Goal: Task Accomplishment & Management: Manage account settings

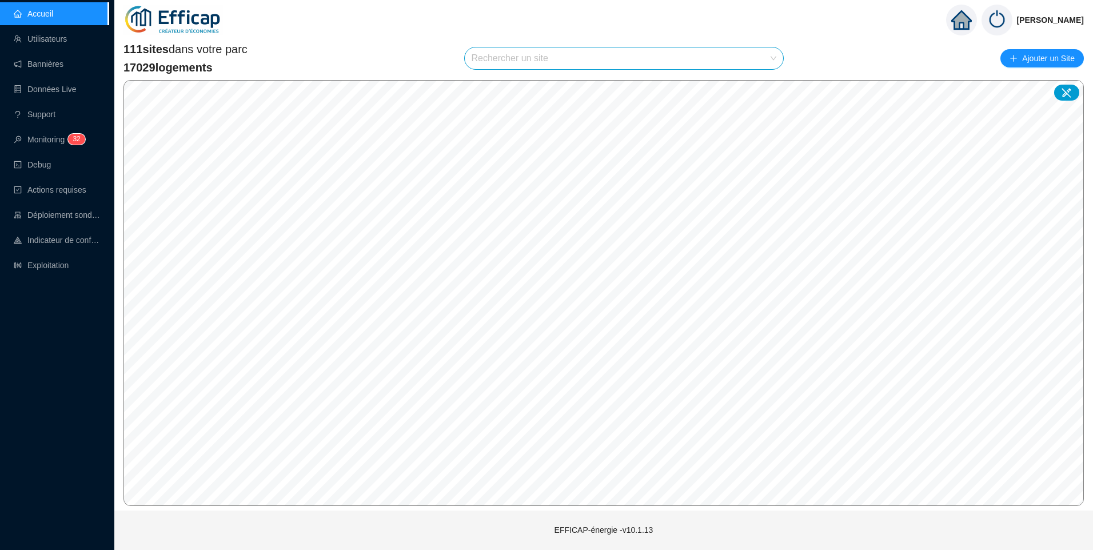
click at [525, 57] on input "search" at bounding box center [618, 58] width 295 height 22
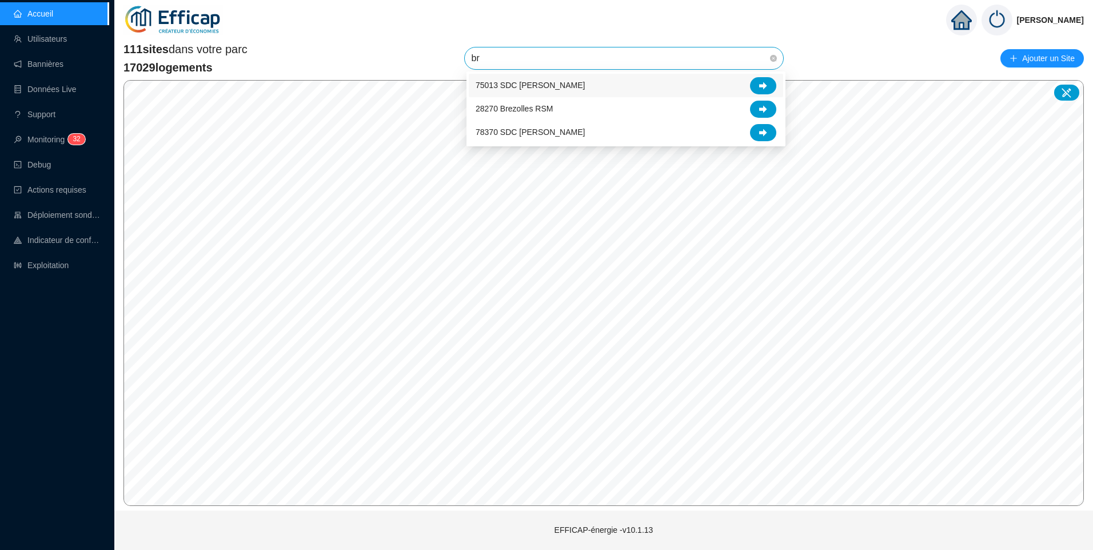
type input "bri"
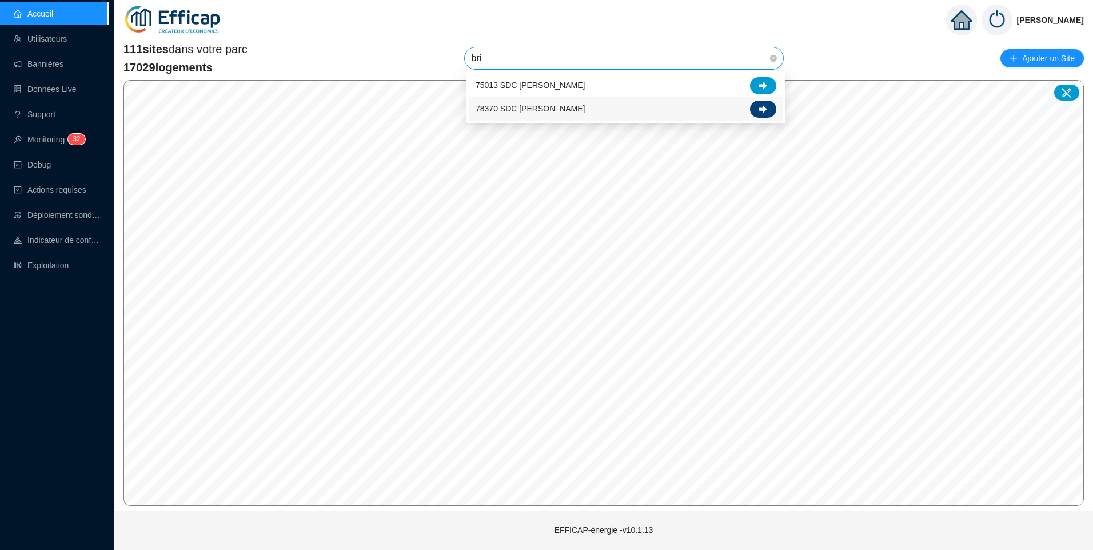
click at [765, 113] on icon at bounding box center [763, 109] width 8 height 8
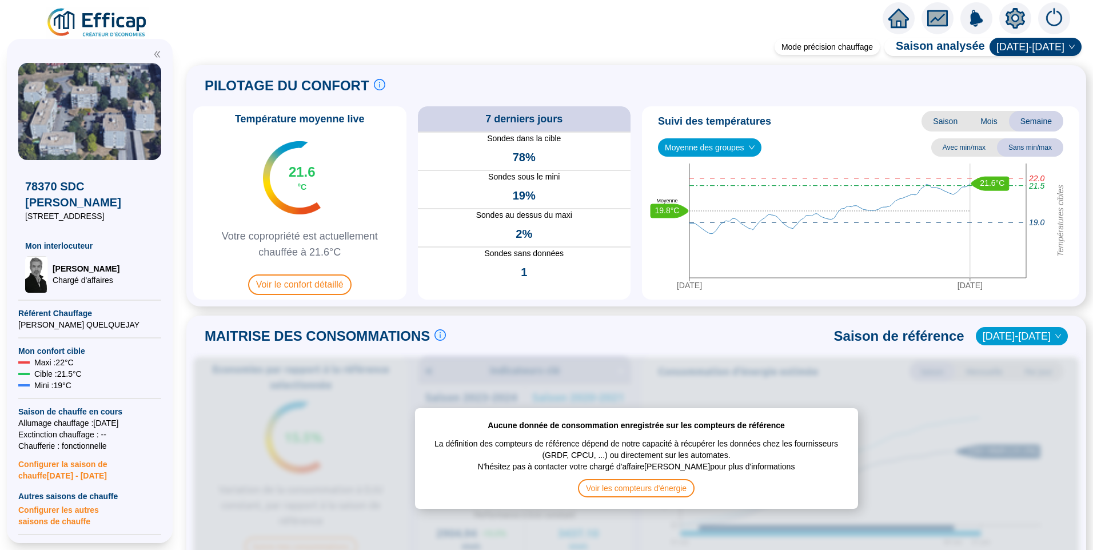
click at [734, 155] on span "Moyenne des groupes" at bounding box center [710, 147] width 90 height 17
click at [707, 188] on div "REFERENCE - ST09 - Hameau 2 (57 sondes)" at bounding box center [709, 189] width 85 height 12
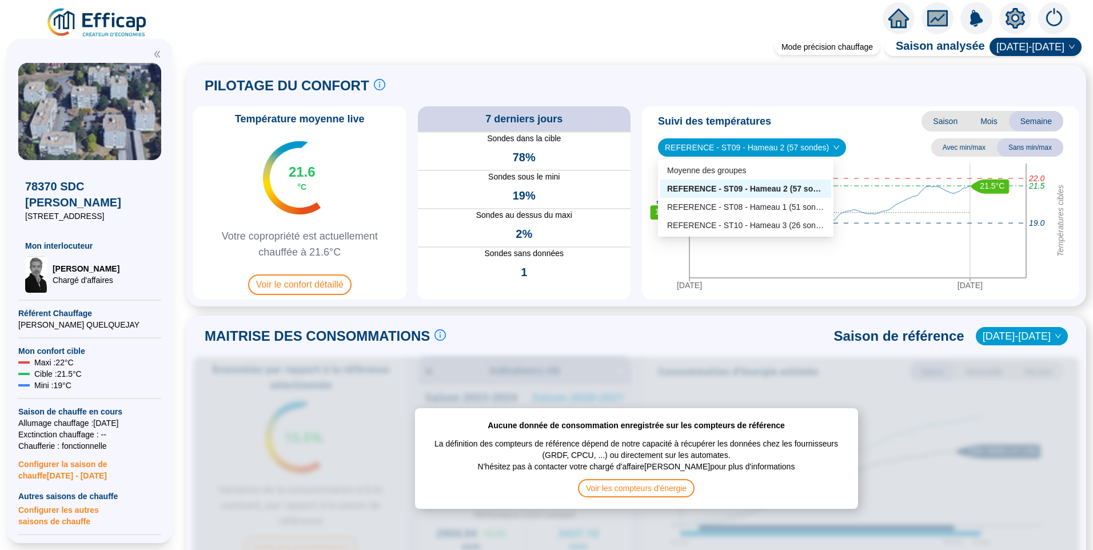
click at [783, 143] on span "REFERENCE - ST09 - Hameau 2 (57 sondes)" at bounding box center [752, 147] width 174 height 17
click at [774, 209] on div "REFERENCE - ST08 - Hameau 1 (51 sondes)" at bounding box center [745, 207] width 157 height 12
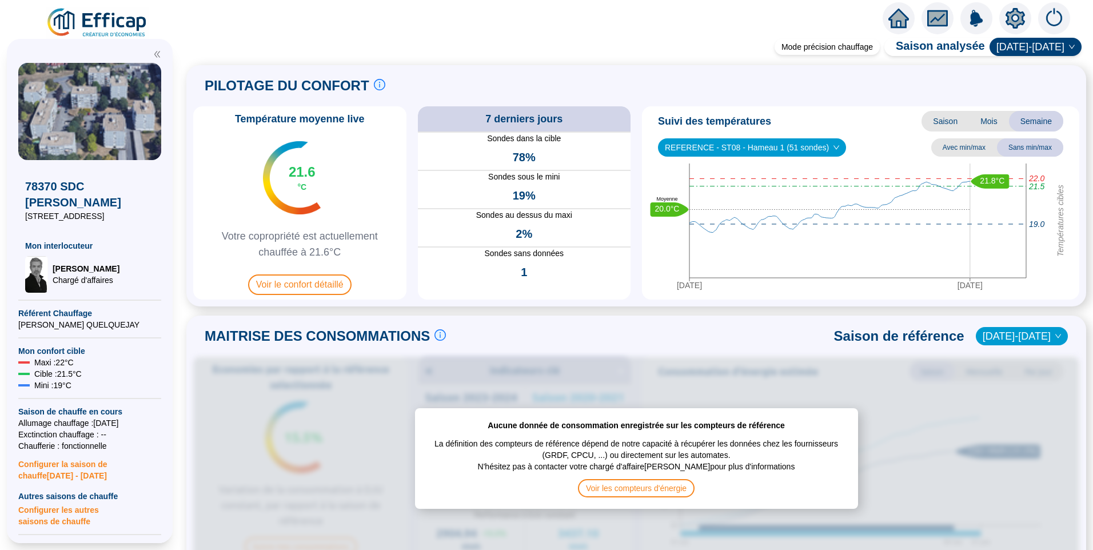
click at [760, 149] on span "REFERENCE - ST08 - Hameau 1 (51 sondes)" at bounding box center [752, 147] width 174 height 17
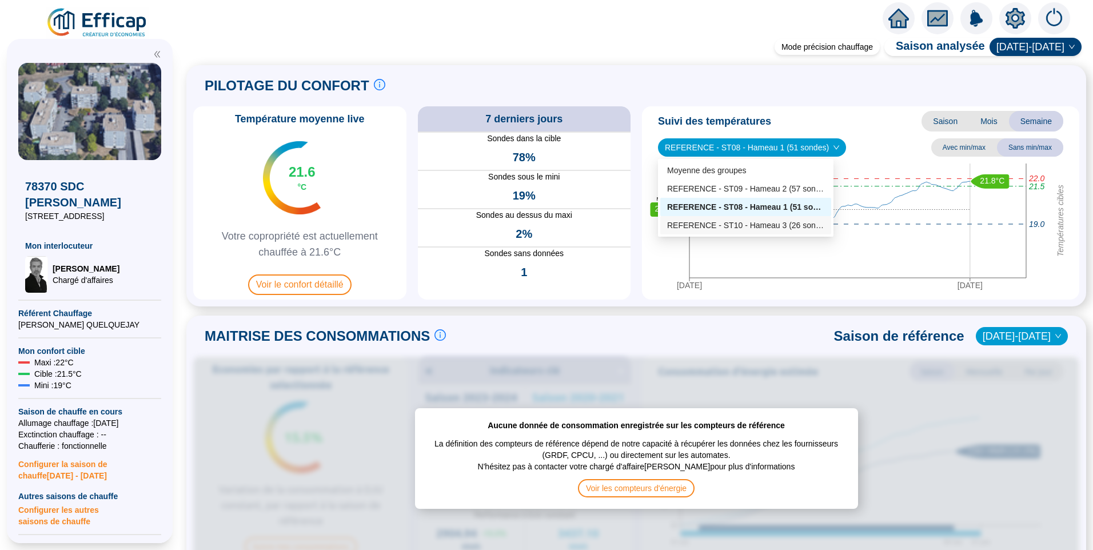
click at [718, 226] on div "REFERENCE - ST10 - Hameau 3 (26 sondes)" at bounding box center [745, 225] width 157 height 12
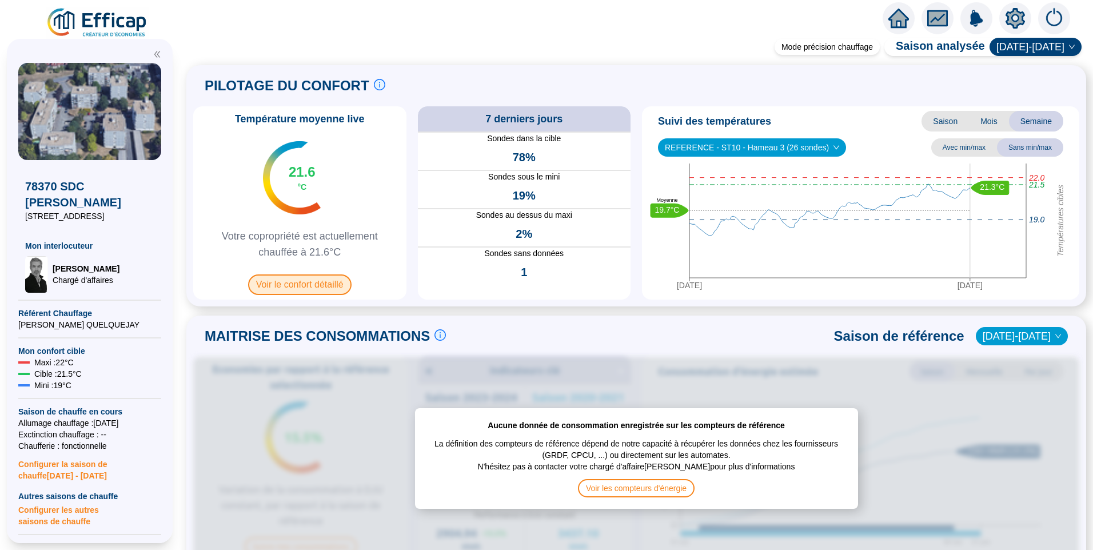
click at [324, 283] on span "Voir le confort détaillé" at bounding box center [299, 284] width 103 height 21
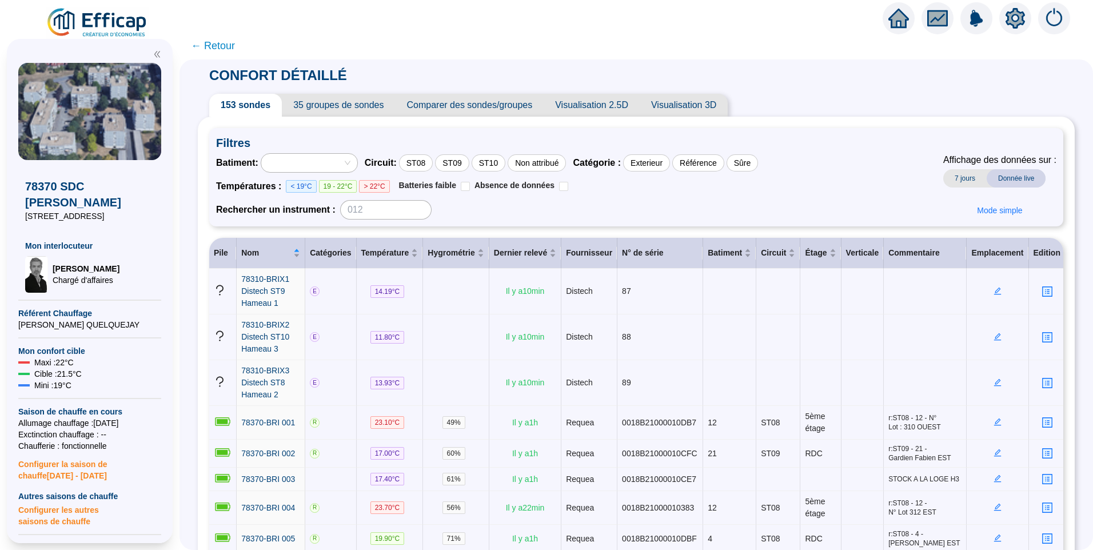
click at [314, 105] on span "35 groupes de sondes" at bounding box center [338, 105] width 113 height 23
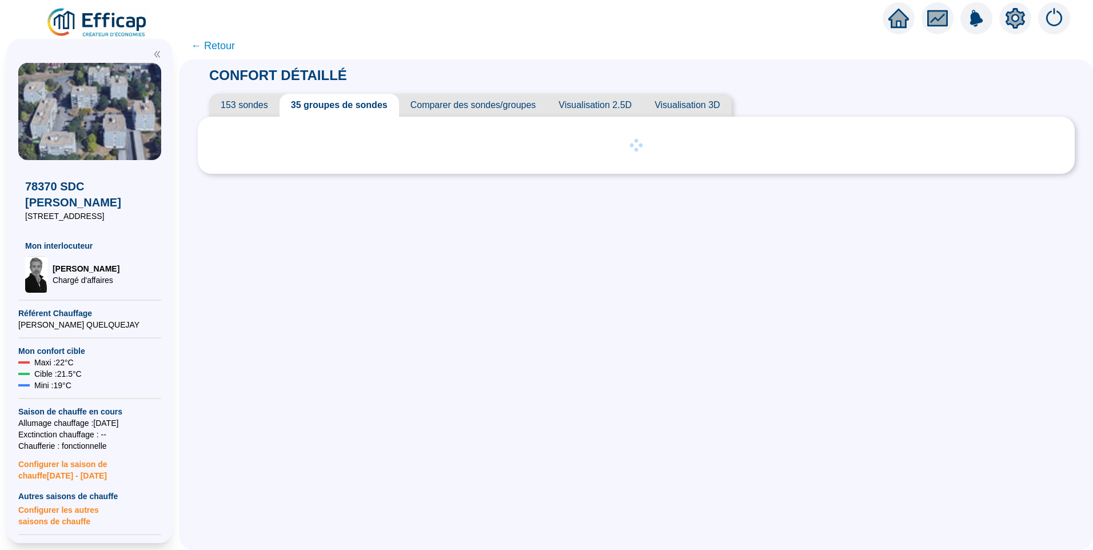
click at [97, 34] on div "78370 SDC Brigitte 1-33 rue des Ebisoires Mon interlocuteur David THOMAS Chargé…" at bounding box center [89, 291] width 179 height 518
click at [99, 17] on img at bounding box center [97, 23] width 103 height 32
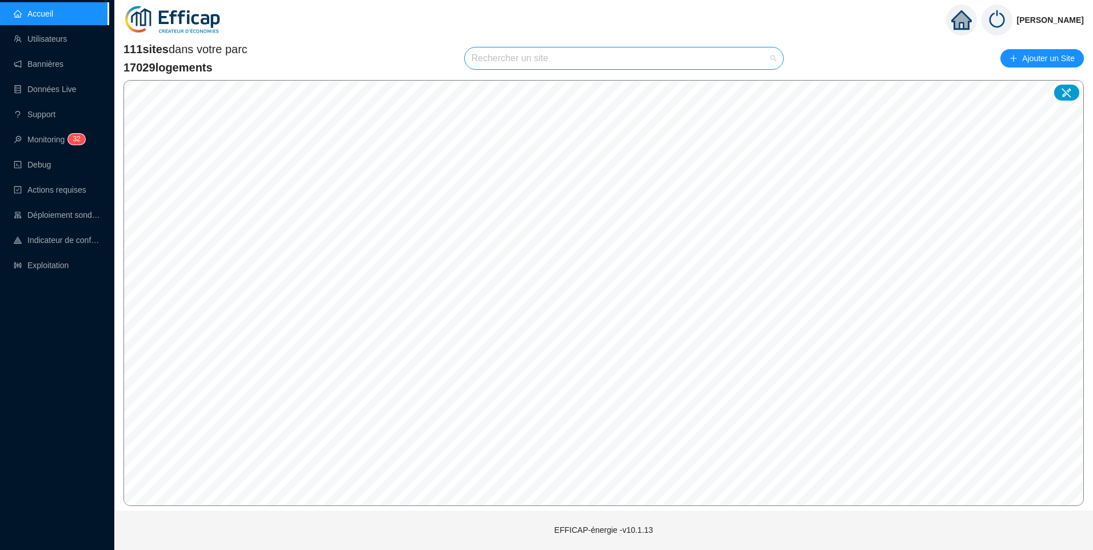
click at [511, 55] on input "search" at bounding box center [618, 58] width 295 height 22
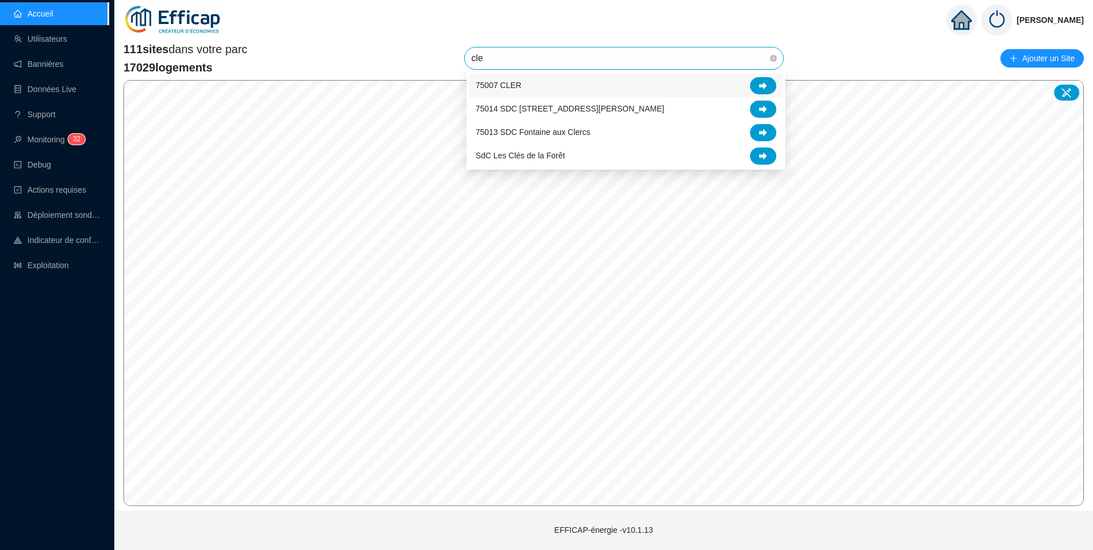
type input "cler"
click at [757, 87] on div at bounding box center [763, 85] width 26 height 17
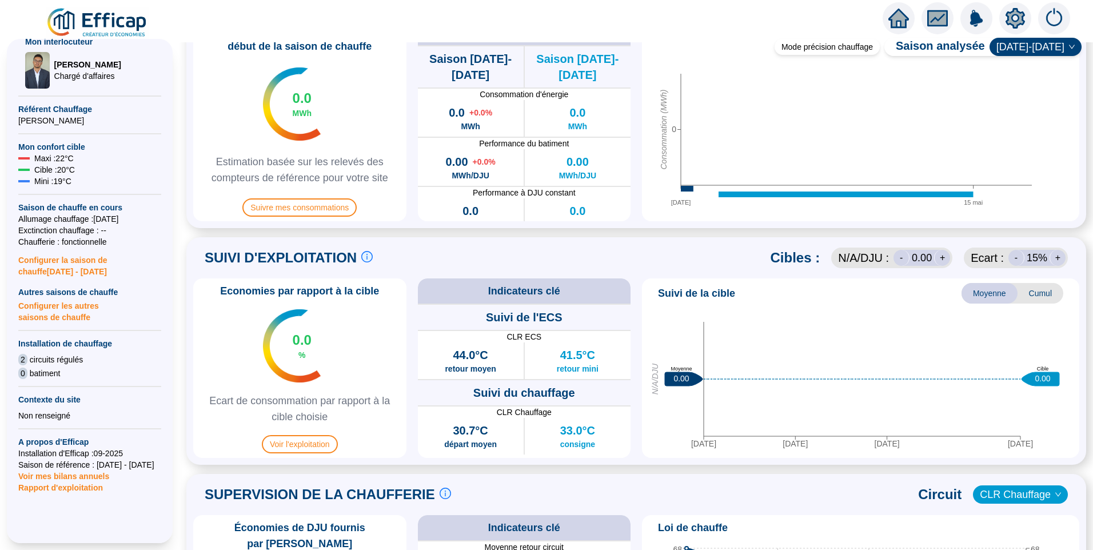
scroll to position [343, 0]
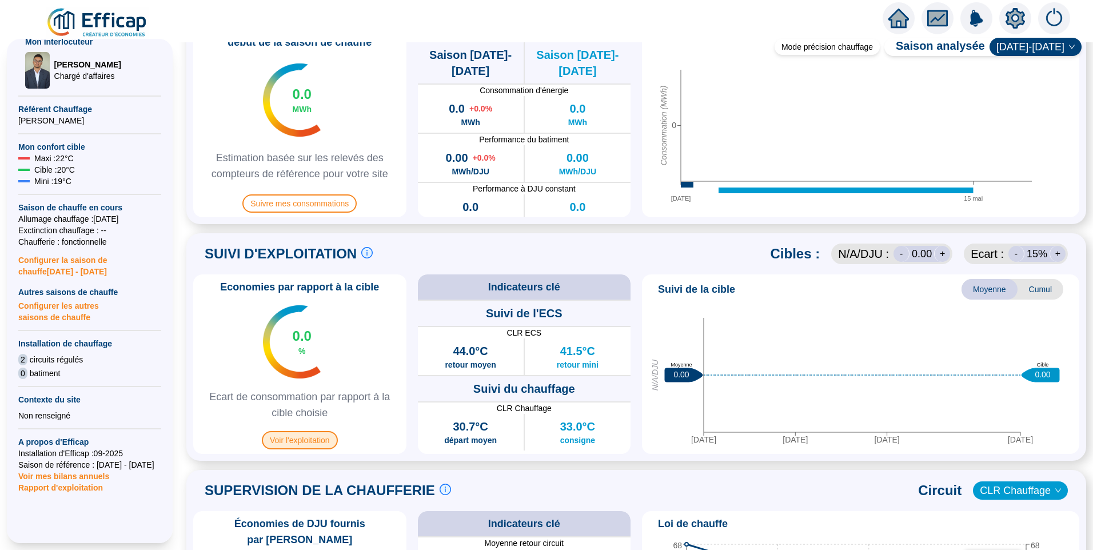
click at [319, 437] on span "Voir l'exploitation" at bounding box center [300, 440] width 76 height 18
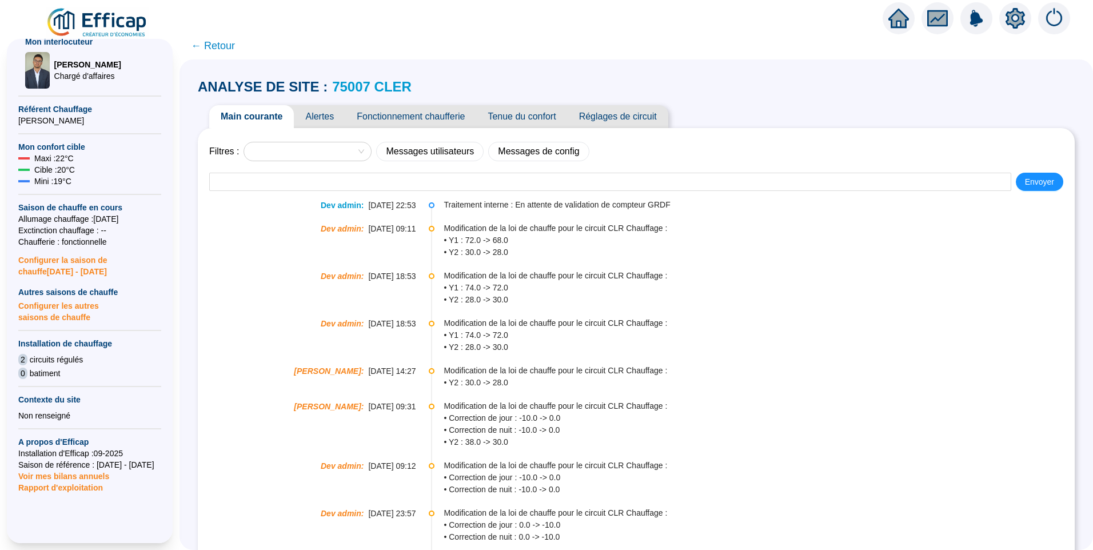
click at [435, 112] on span "Fonctionnement chaufferie" at bounding box center [410, 116] width 131 height 23
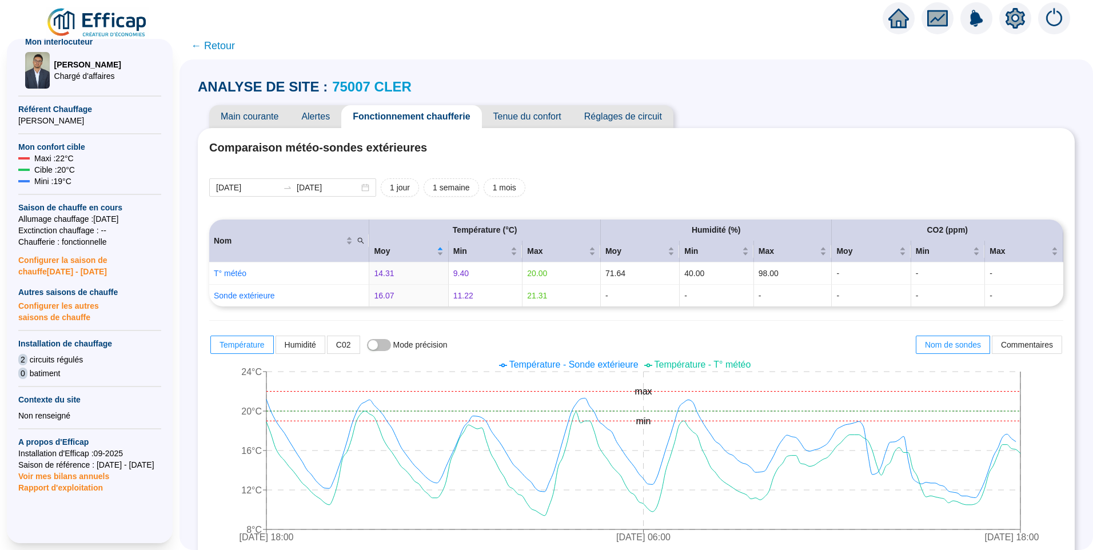
click at [258, 121] on span "Main courante" at bounding box center [249, 116] width 81 height 23
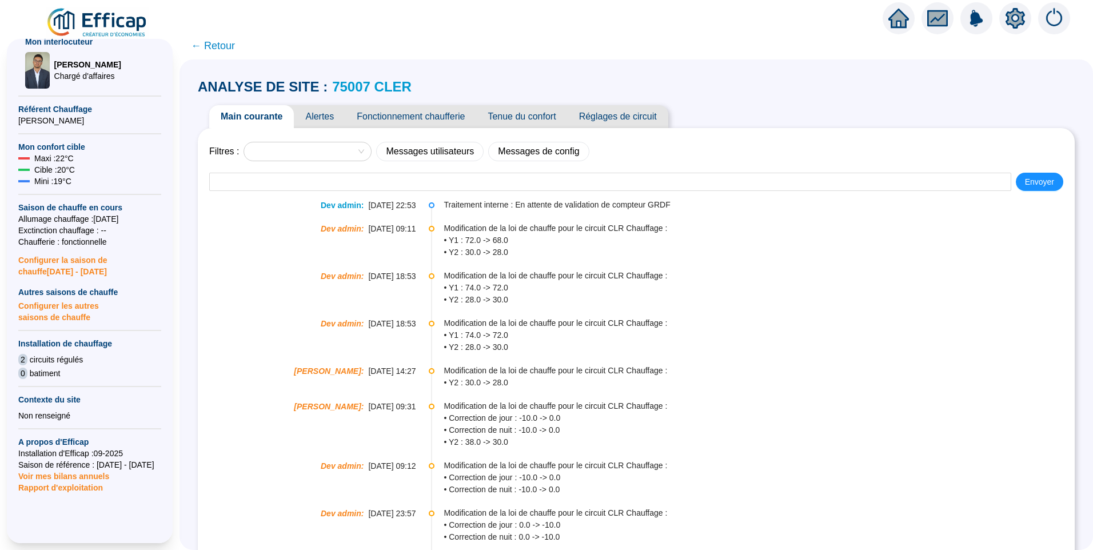
click at [536, 117] on span "Tenue du confort" at bounding box center [521, 116] width 91 height 23
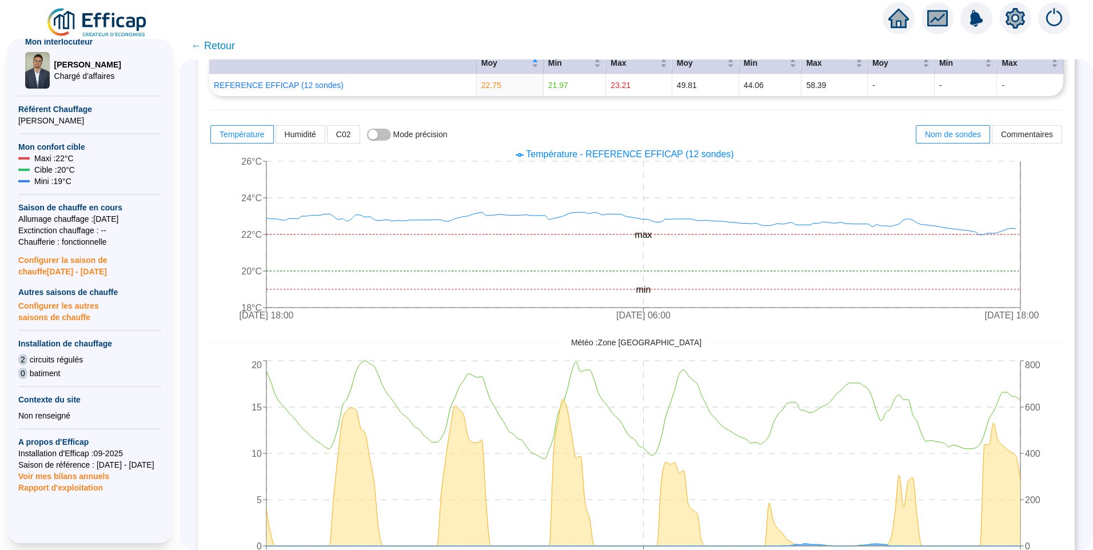
scroll to position [57, 0]
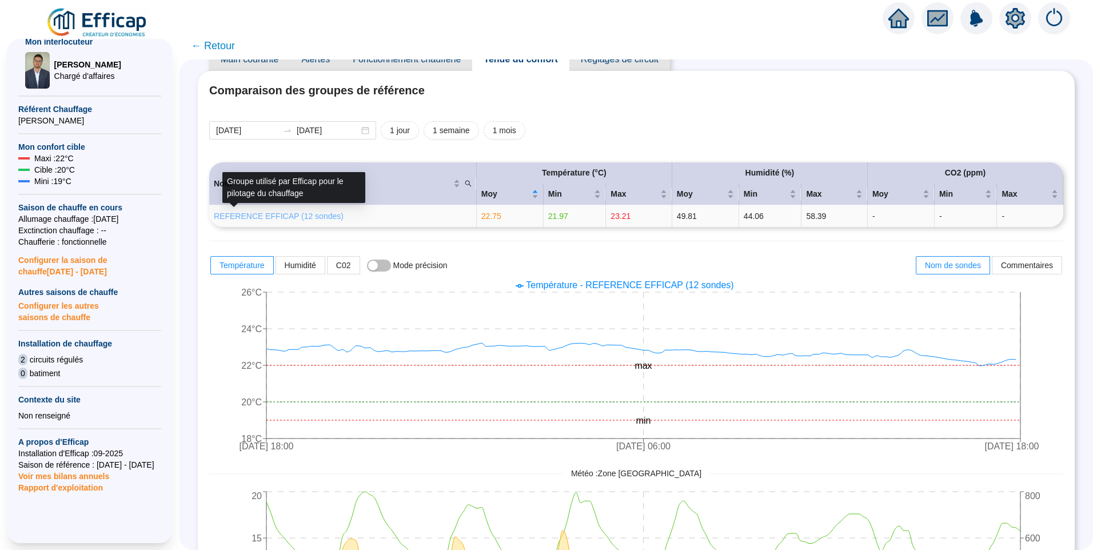
click at [308, 215] on link "REFERENCE EFFICAP (12 sondes)" at bounding box center [279, 215] width 130 height 9
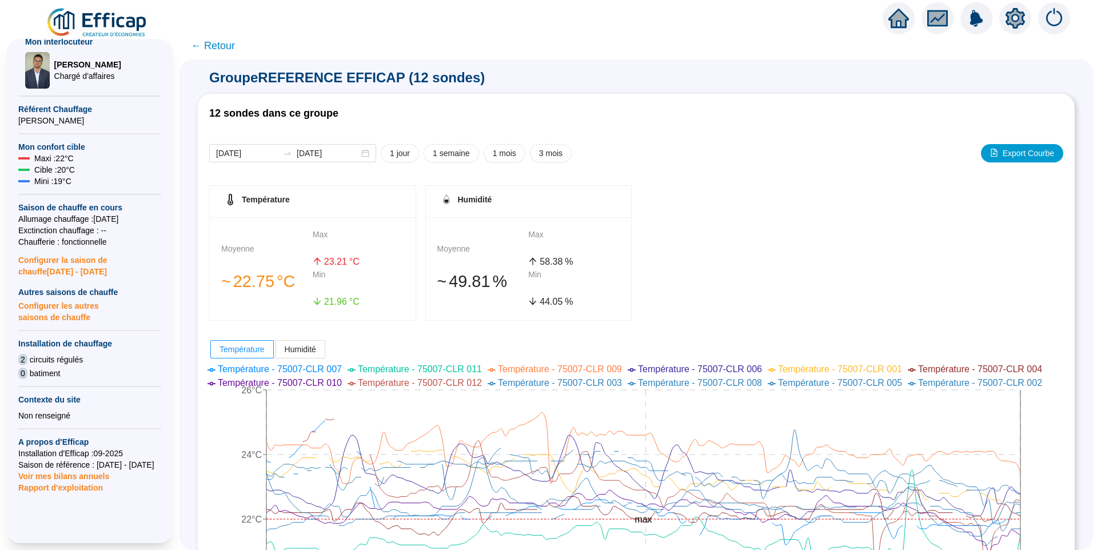
click at [219, 43] on span "← Retour" at bounding box center [213, 46] width 44 height 16
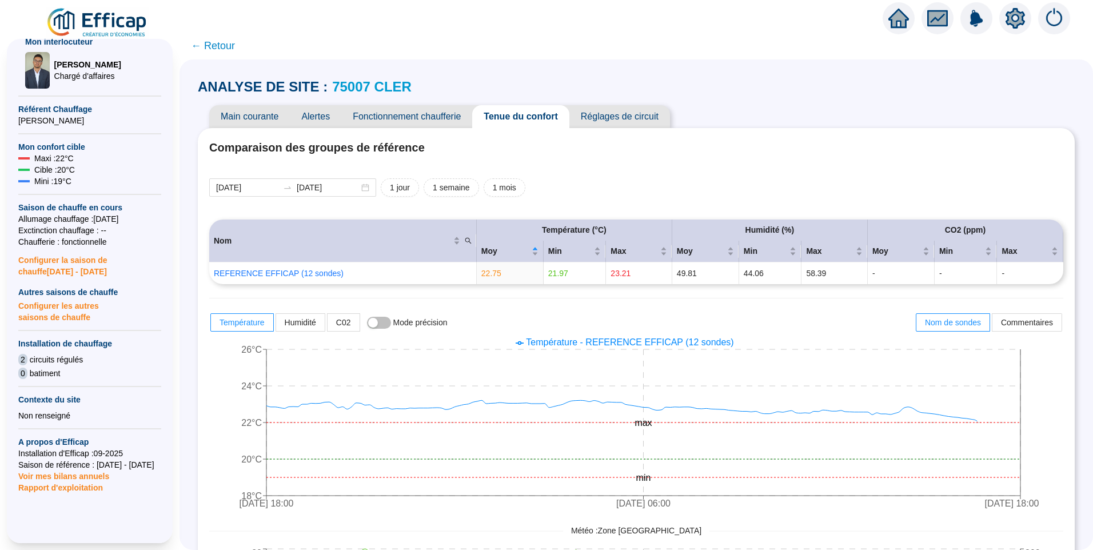
click at [210, 44] on span "← Retour" at bounding box center [213, 46] width 44 height 16
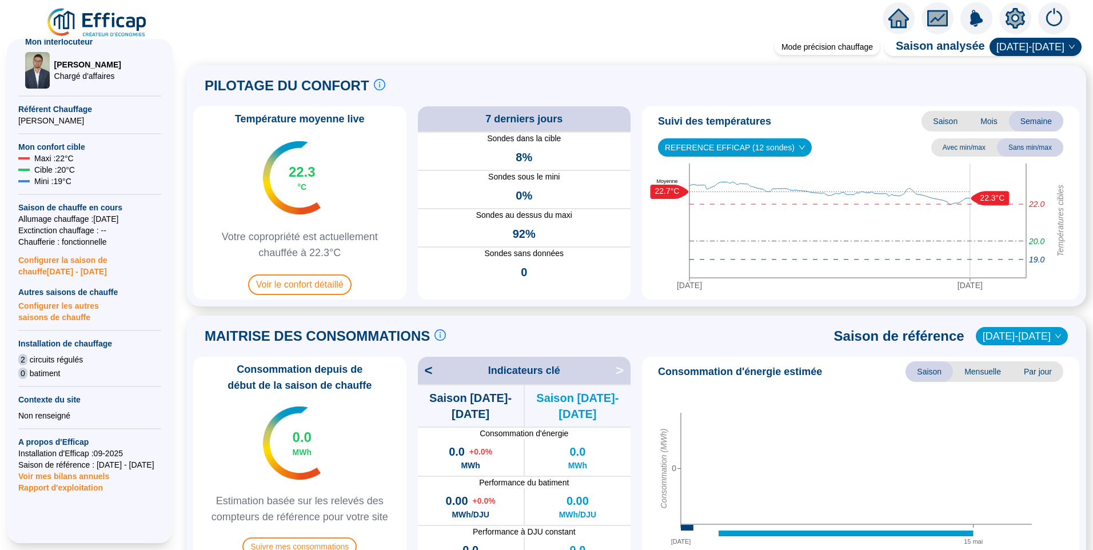
click at [116, 24] on img at bounding box center [97, 23] width 103 height 32
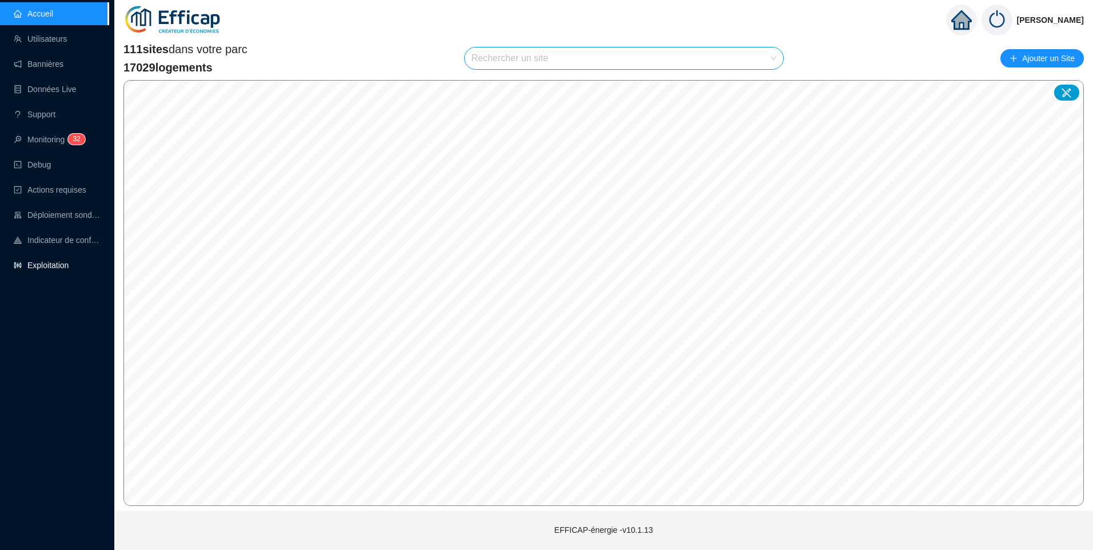
click at [57, 265] on link "Exploitation" at bounding box center [41, 265] width 55 height 9
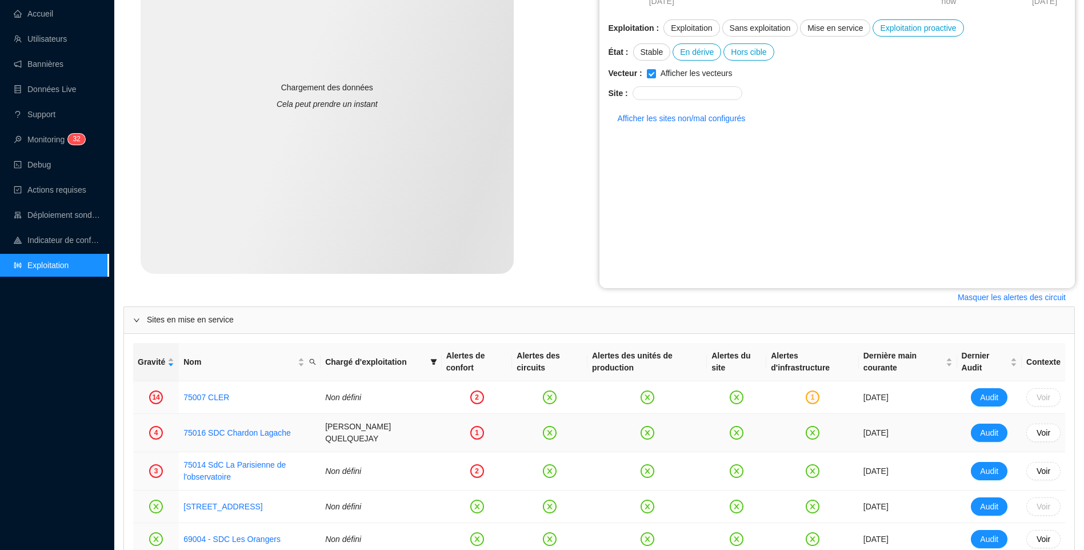
scroll to position [400, 0]
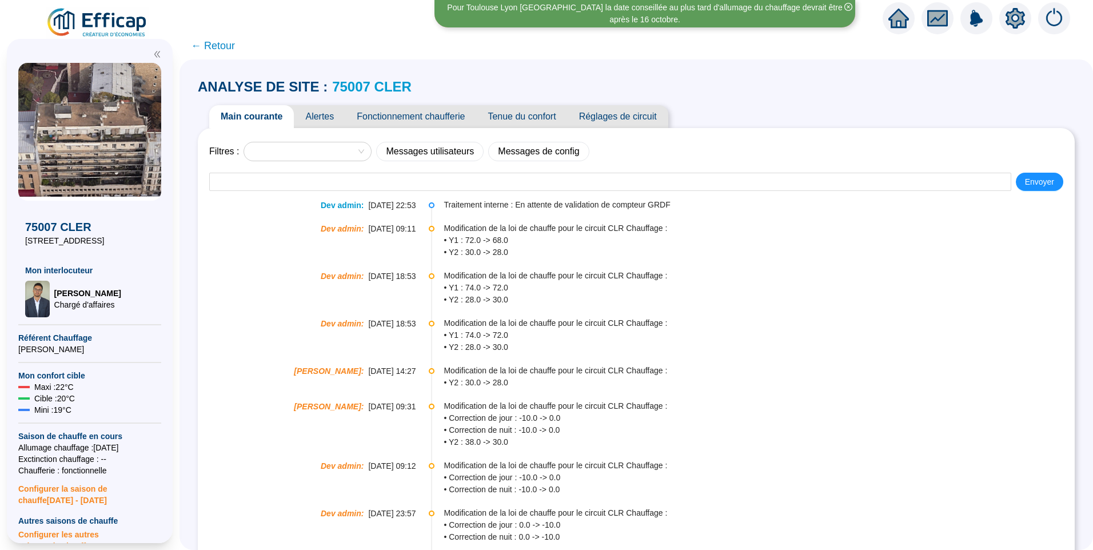
click at [330, 117] on span "Alertes" at bounding box center [319, 116] width 51 height 23
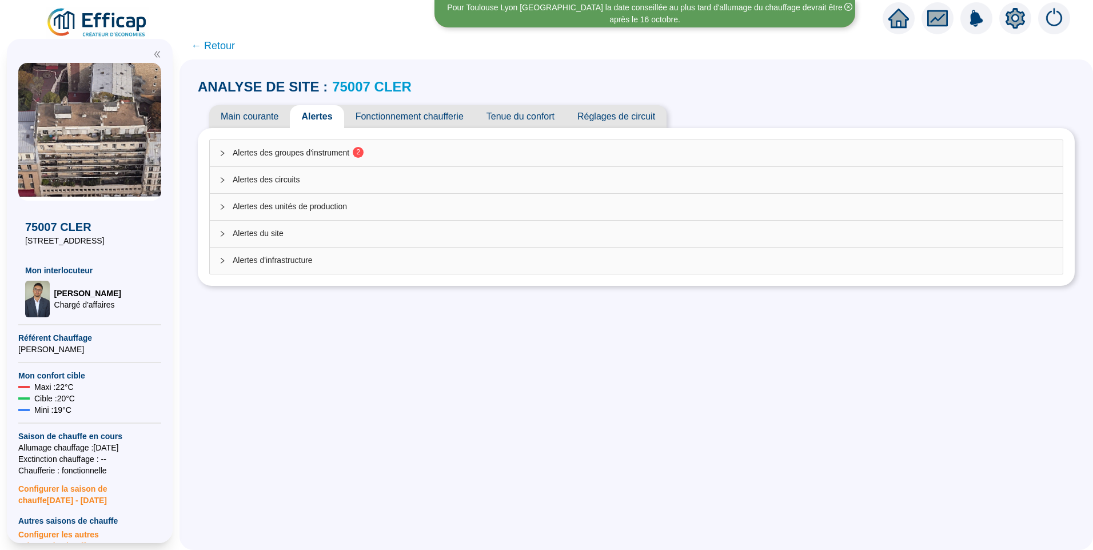
click at [325, 147] on span "Alertes des groupes d'instrument 2" at bounding box center [643, 153] width 821 height 12
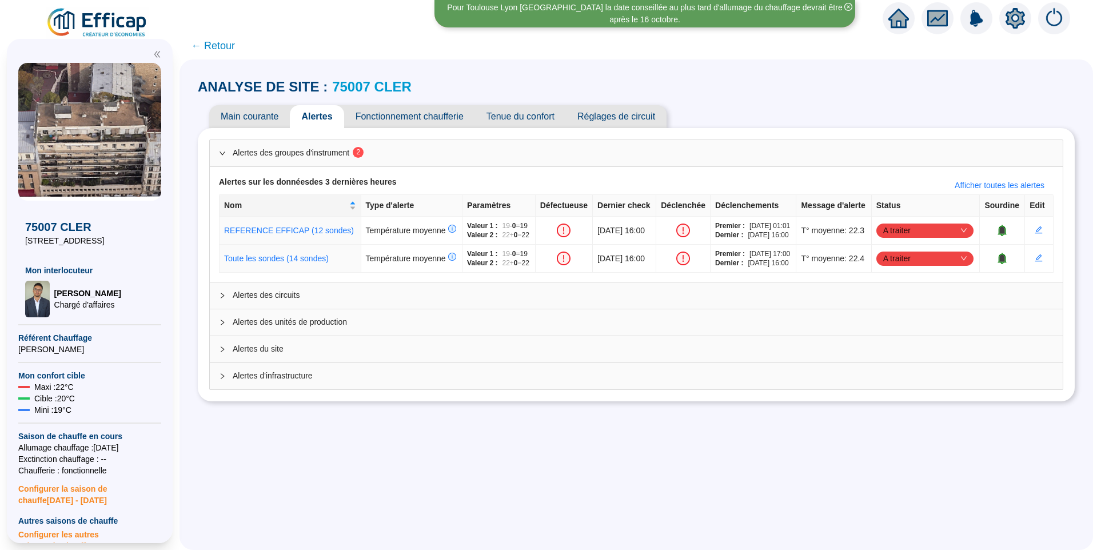
click at [448, 110] on span "Fonctionnement chaufferie" at bounding box center [409, 116] width 131 height 23
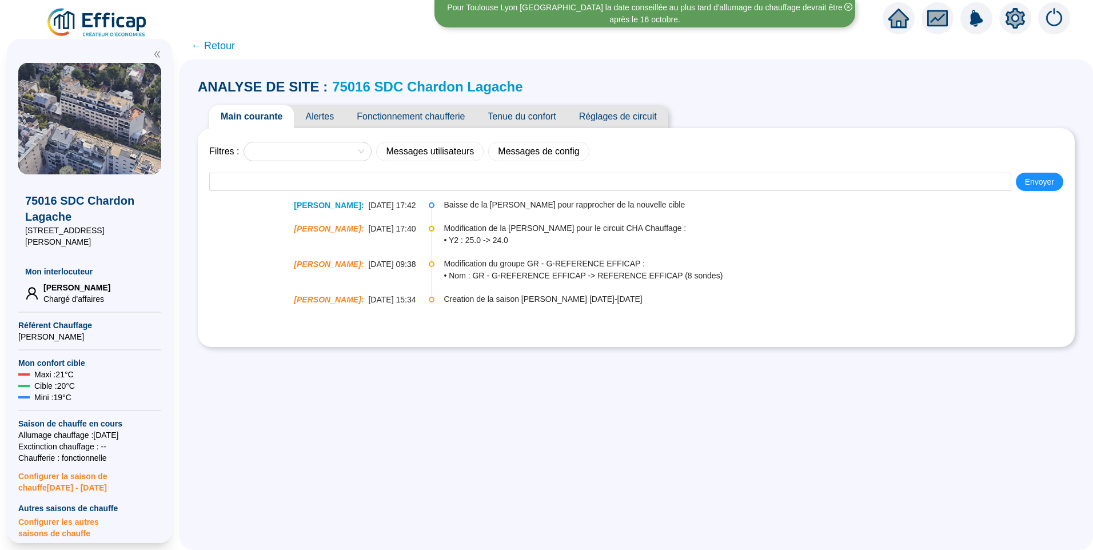
click at [317, 115] on span "Alertes" at bounding box center [319, 116] width 51 height 23
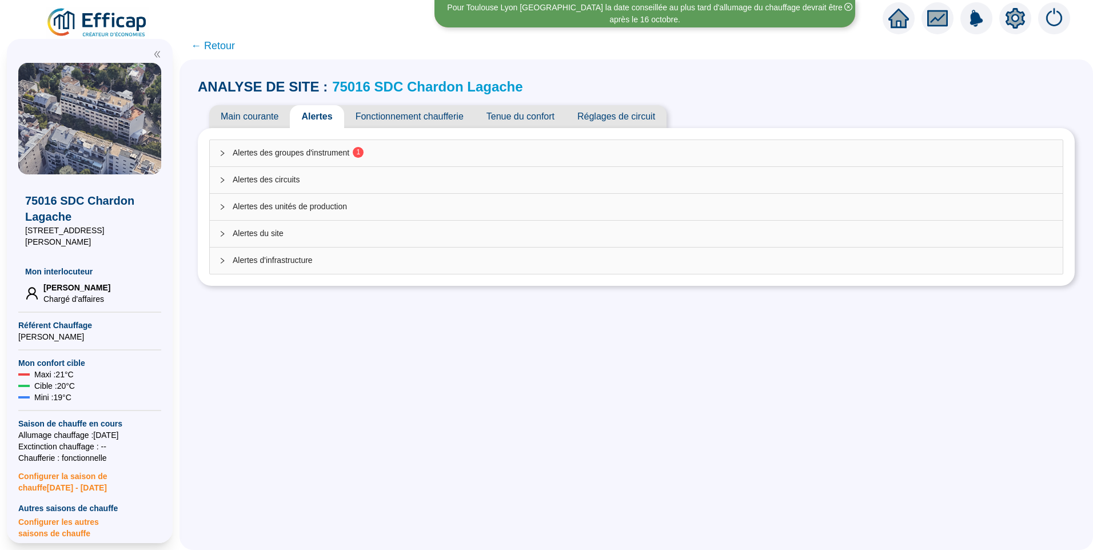
click at [363, 156] on sup "1" at bounding box center [358, 152] width 11 height 11
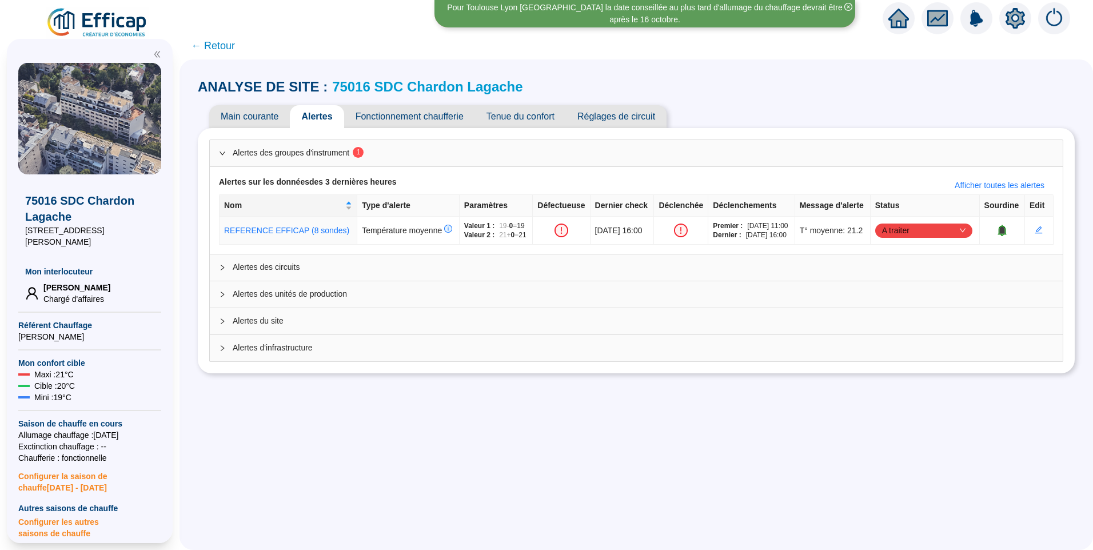
click at [537, 121] on span "Tenue du confort" at bounding box center [520, 116] width 91 height 23
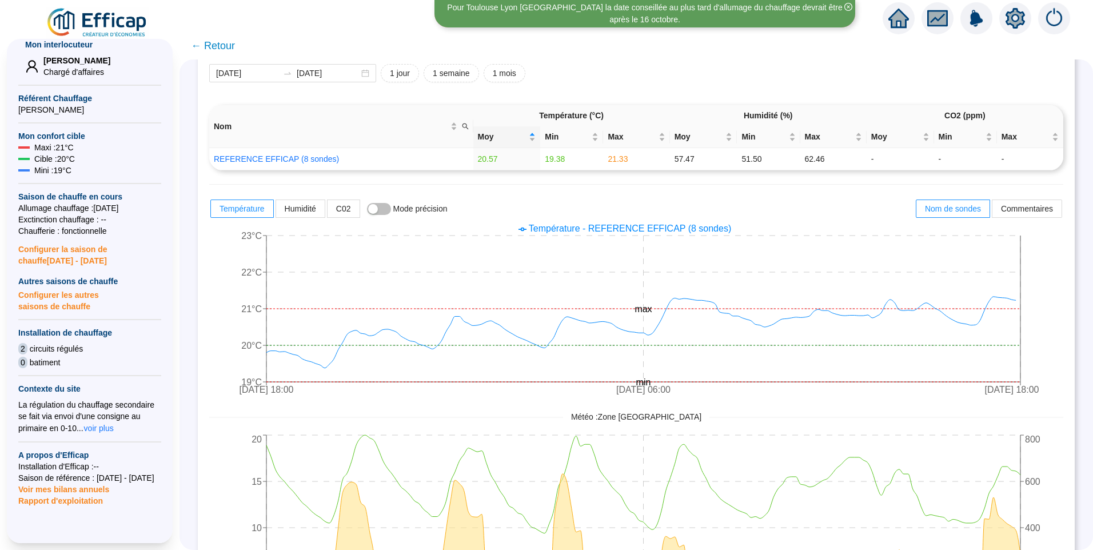
scroll to position [229, 0]
click at [99, 421] on span "voir plus" at bounding box center [99, 426] width 30 height 11
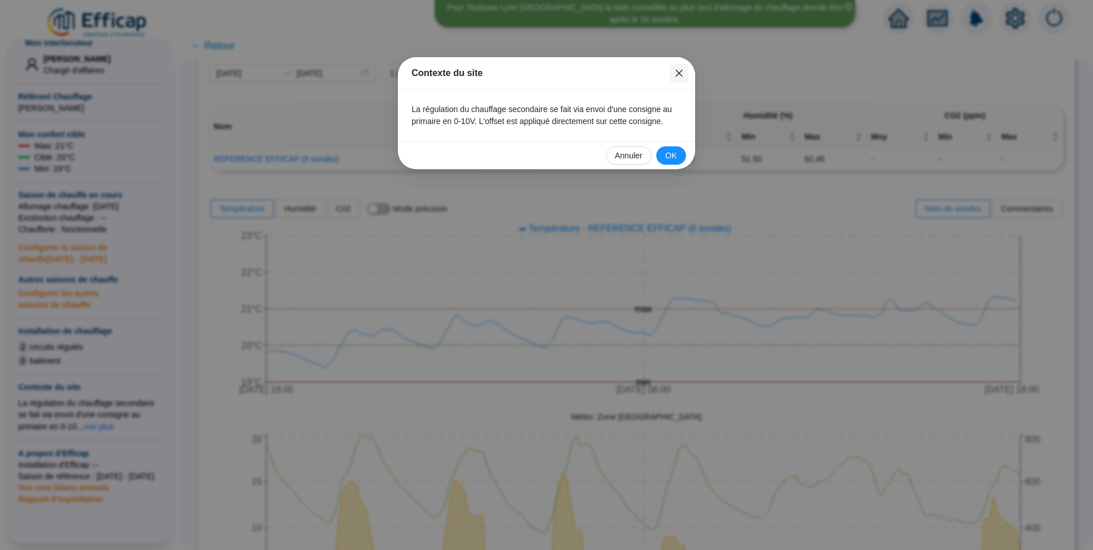
click at [685, 75] on span "Fermer" at bounding box center [679, 73] width 18 height 9
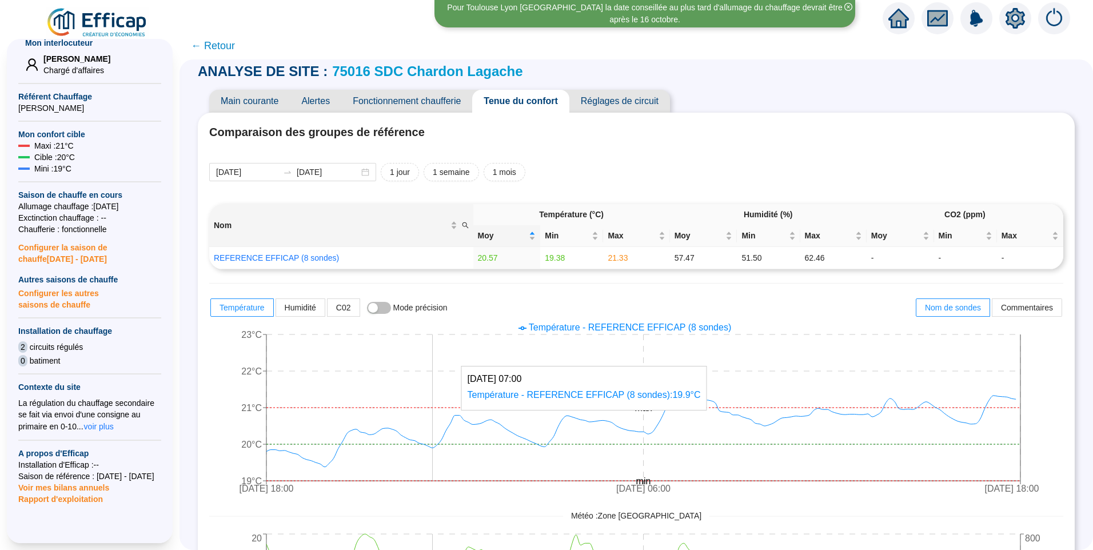
scroll to position [0, 0]
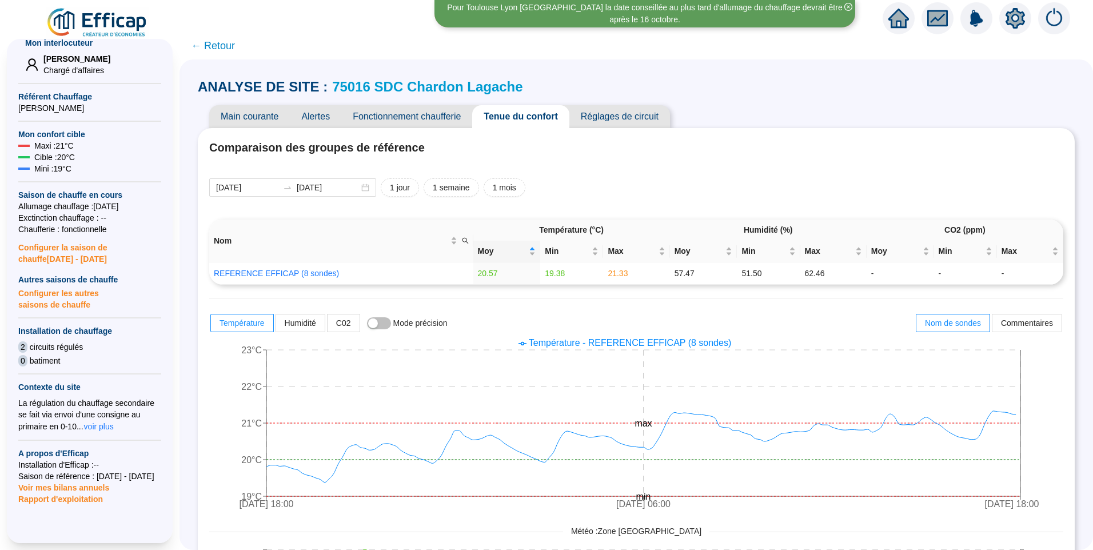
click at [413, 113] on span "Fonctionnement chaufferie" at bounding box center [406, 116] width 131 height 23
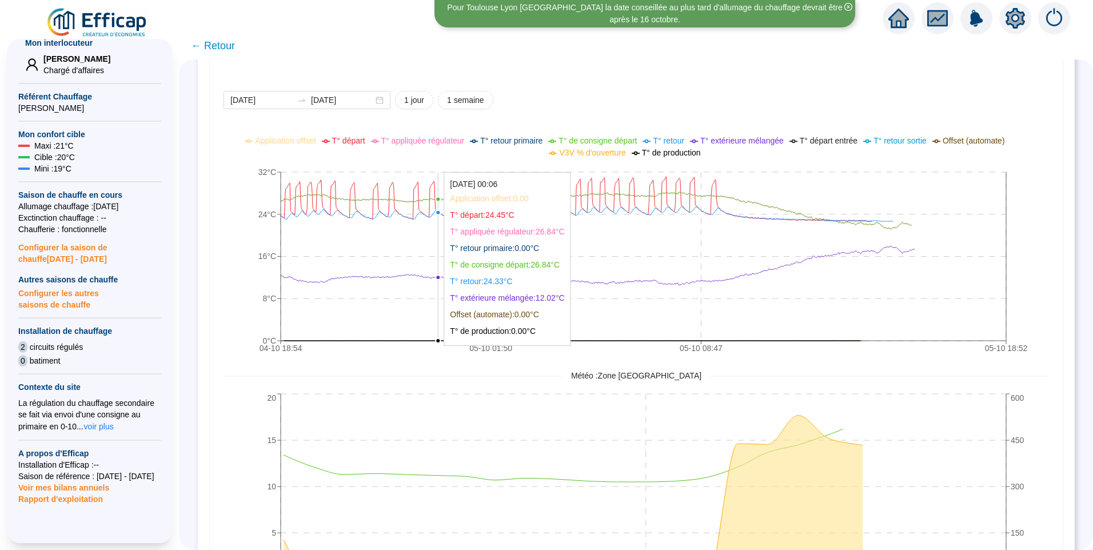
scroll to position [837, 0]
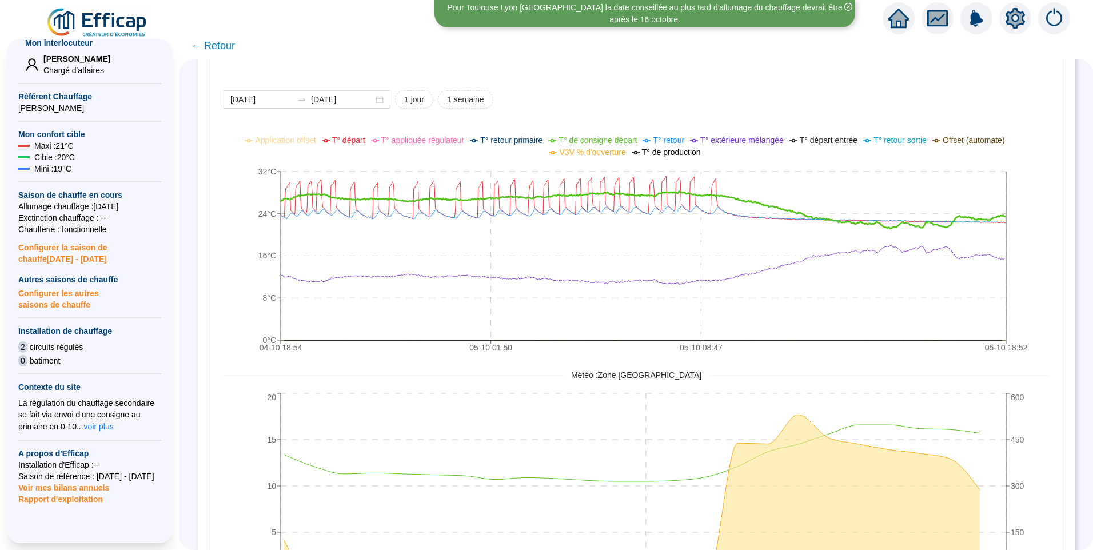
click at [590, 151] on span "V3V % d'ouverture" at bounding box center [592, 151] width 66 height 9
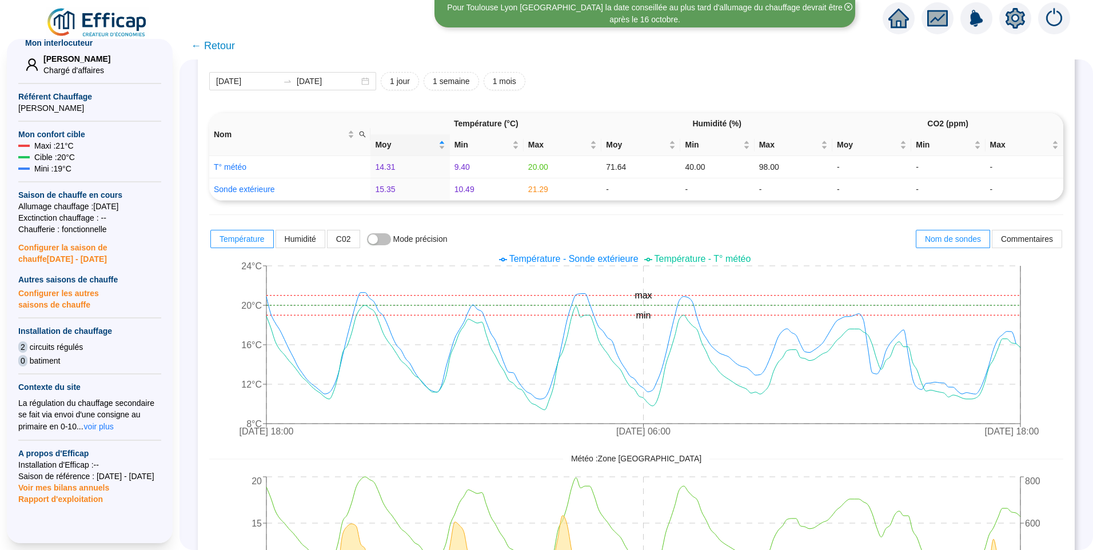
scroll to position [0, 0]
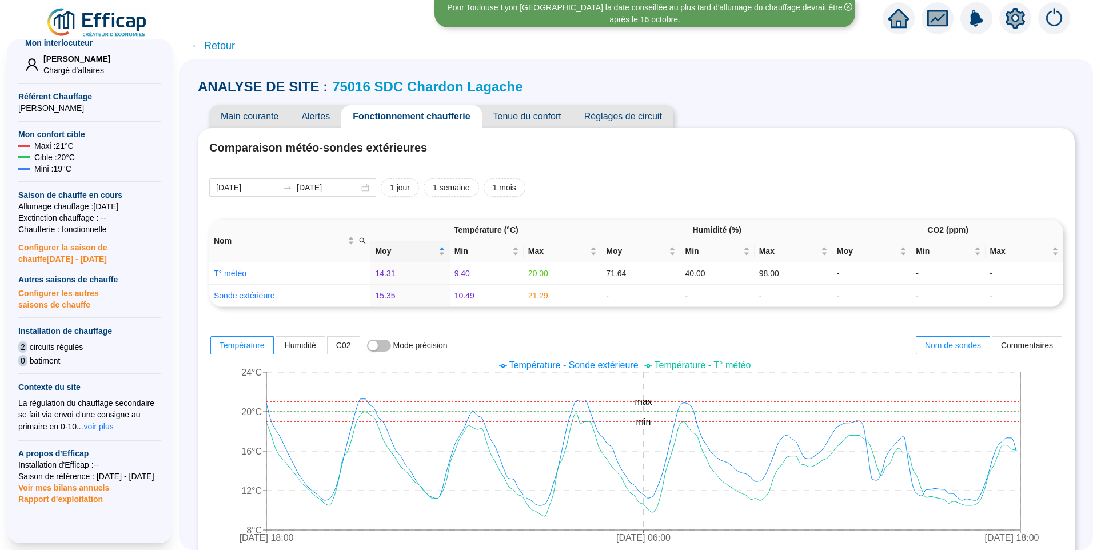
click at [518, 116] on span "Tenue du confort" at bounding box center [527, 116] width 91 height 23
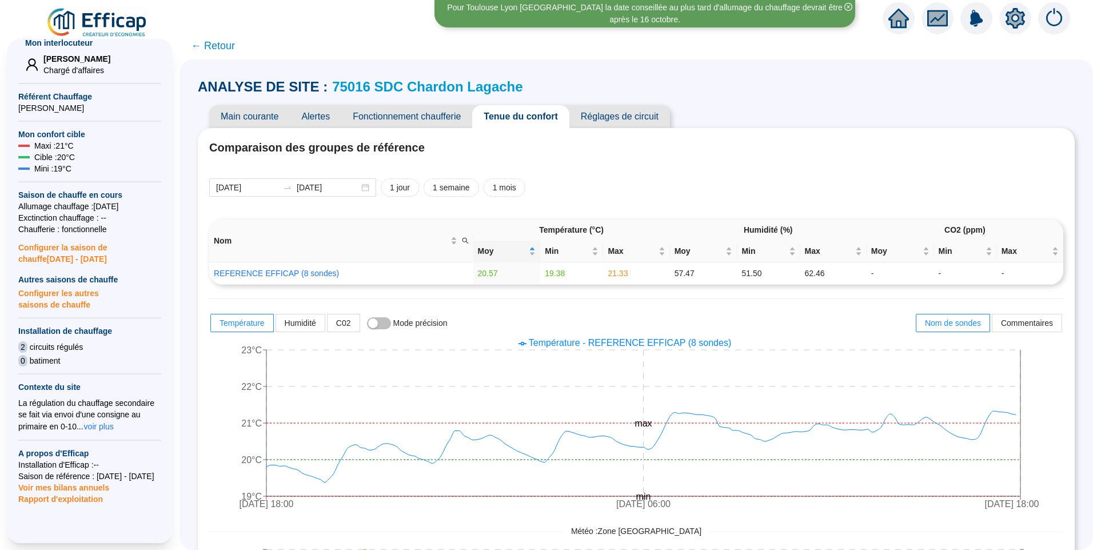
click at [258, 115] on span "Main courante" at bounding box center [249, 116] width 81 height 23
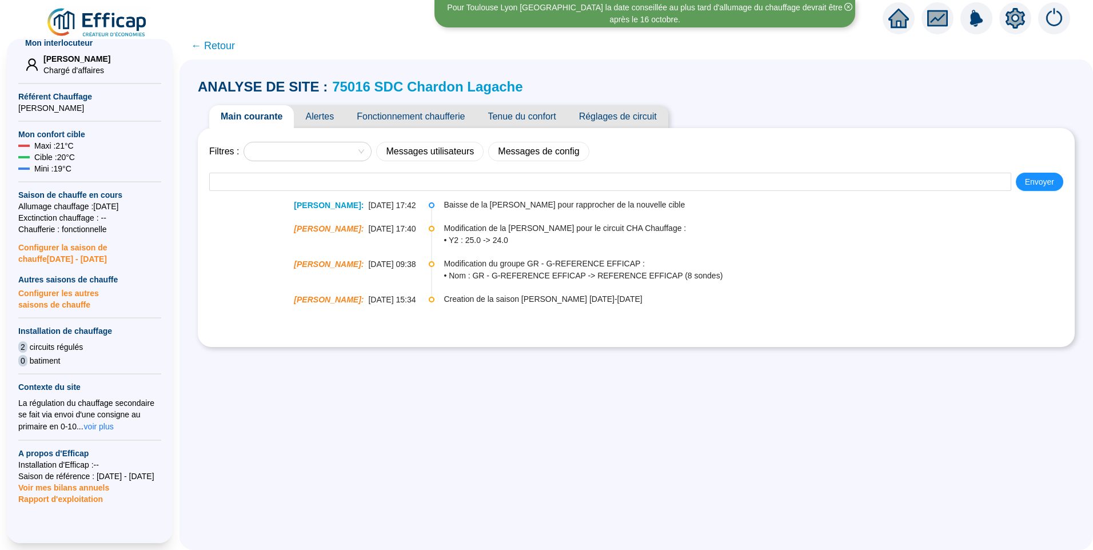
click at [514, 113] on span "Tenue du confort" at bounding box center [521, 116] width 91 height 23
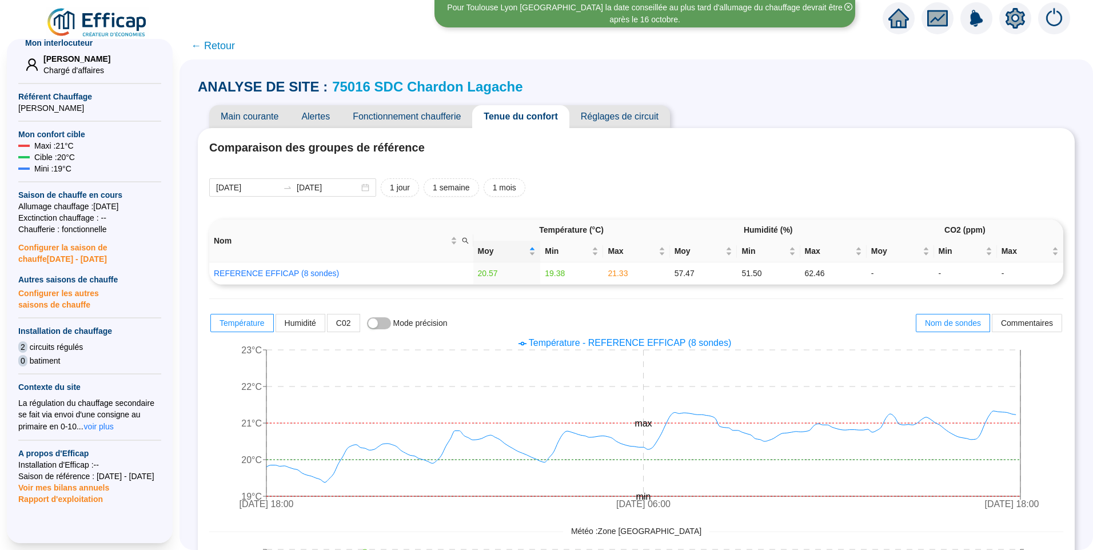
click at [635, 114] on span "Réglages de circuit" at bounding box center [619, 116] width 101 height 23
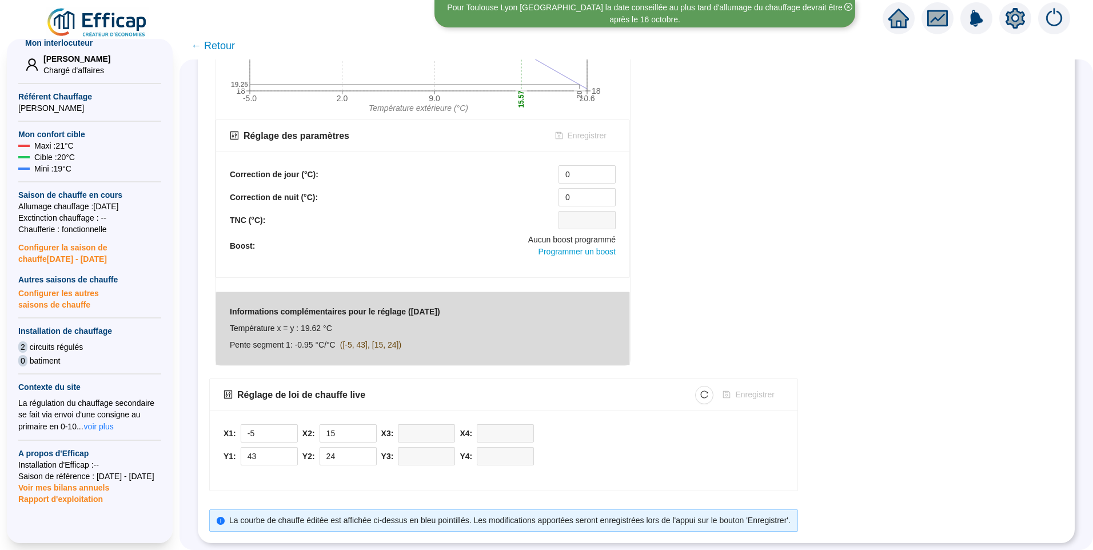
scroll to position [320, 0]
drag, startPoint x: 349, startPoint y: 450, endPoint x: 317, endPoint y: 450, distance: 32.0
click at [317, 450] on div "Y2: 24" at bounding box center [339, 456] width 74 height 18
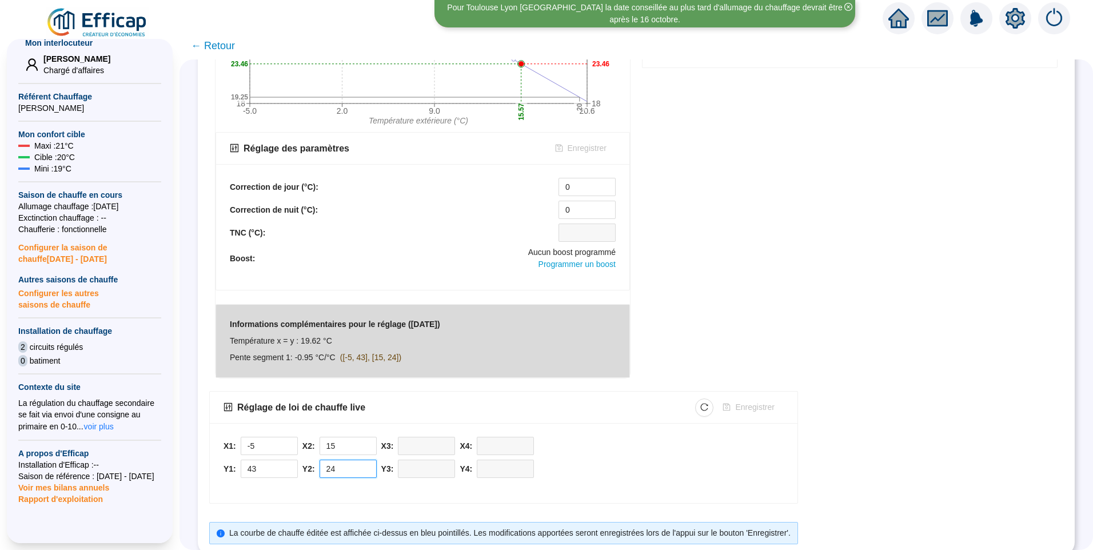
scroll to position [263, 0]
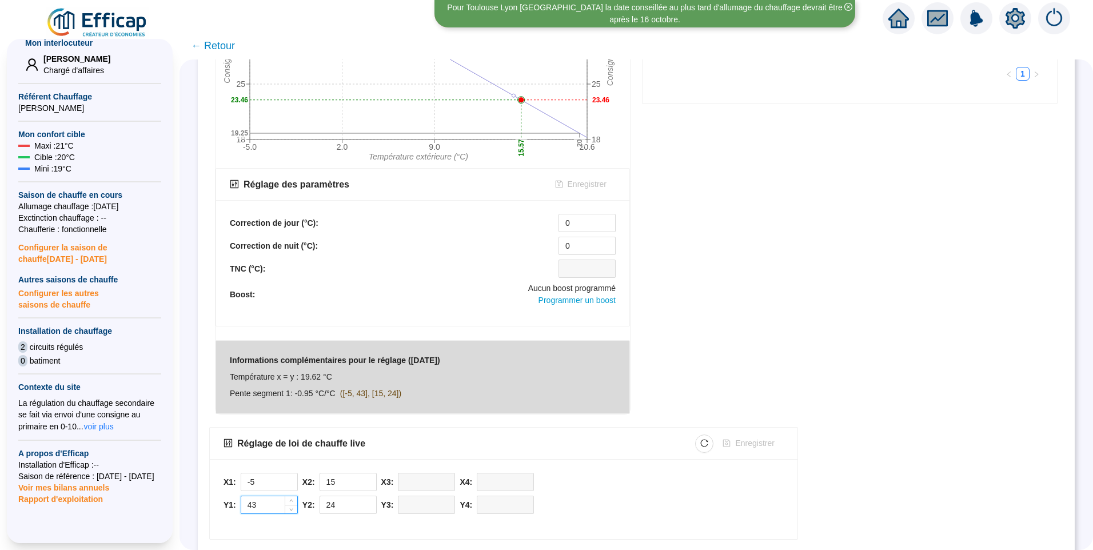
drag, startPoint x: 263, startPoint y: 507, endPoint x: 251, endPoint y: 507, distance: 12.0
click at [251, 507] on input "43" at bounding box center [269, 504] width 56 height 17
click at [293, 510] on icon "down" at bounding box center [291, 508] width 4 height 4
type input "42"
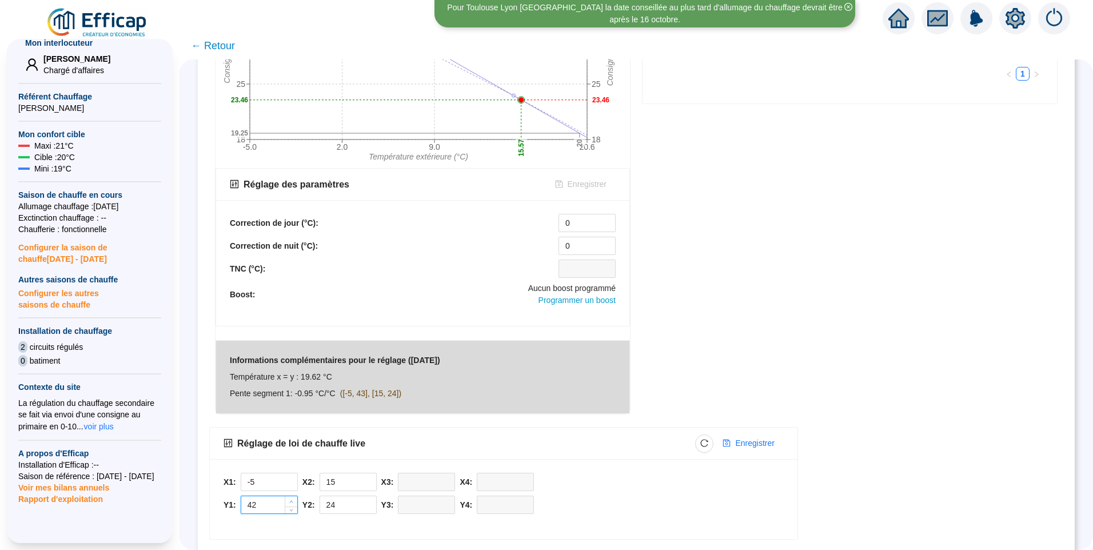
click at [295, 502] on span "Increase Value" at bounding box center [291, 501] width 13 height 10
click at [763, 439] on span "Enregistrer" at bounding box center [754, 443] width 39 height 12
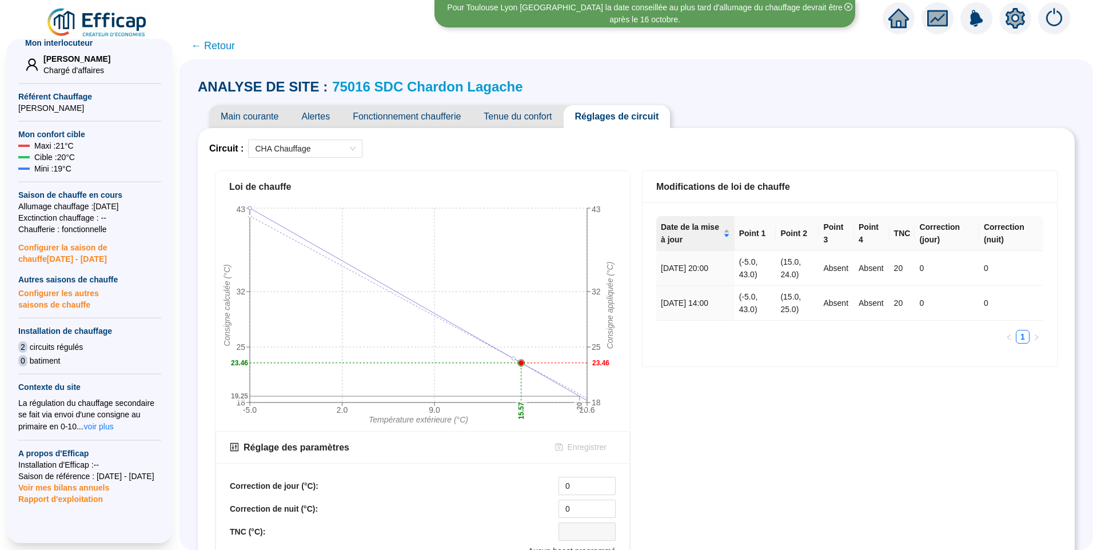
scroll to position [320, 0]
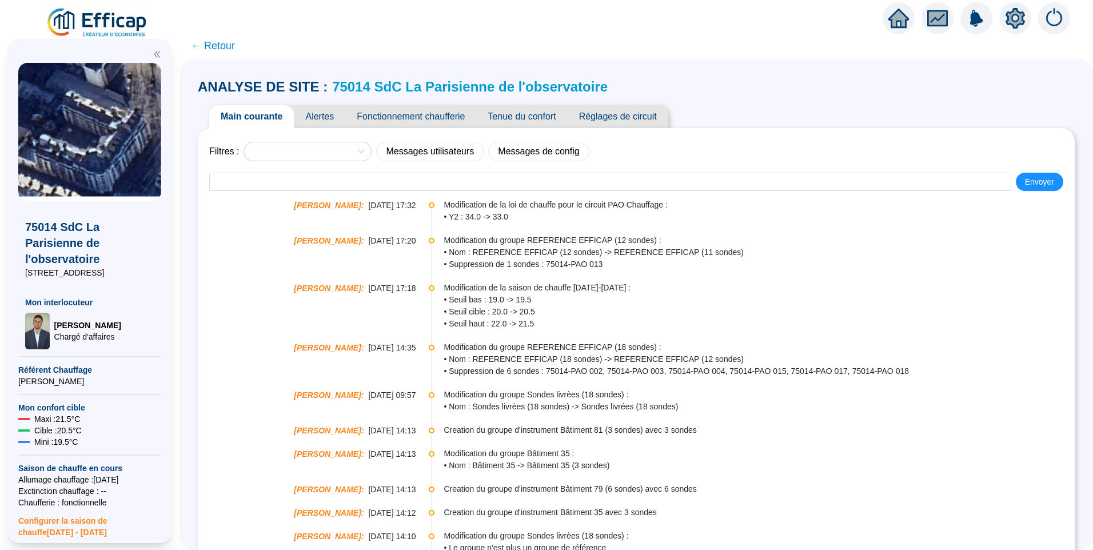
click at [330, 117] on span "Alertes" at bounding box center [319, 116] width 51 height 23
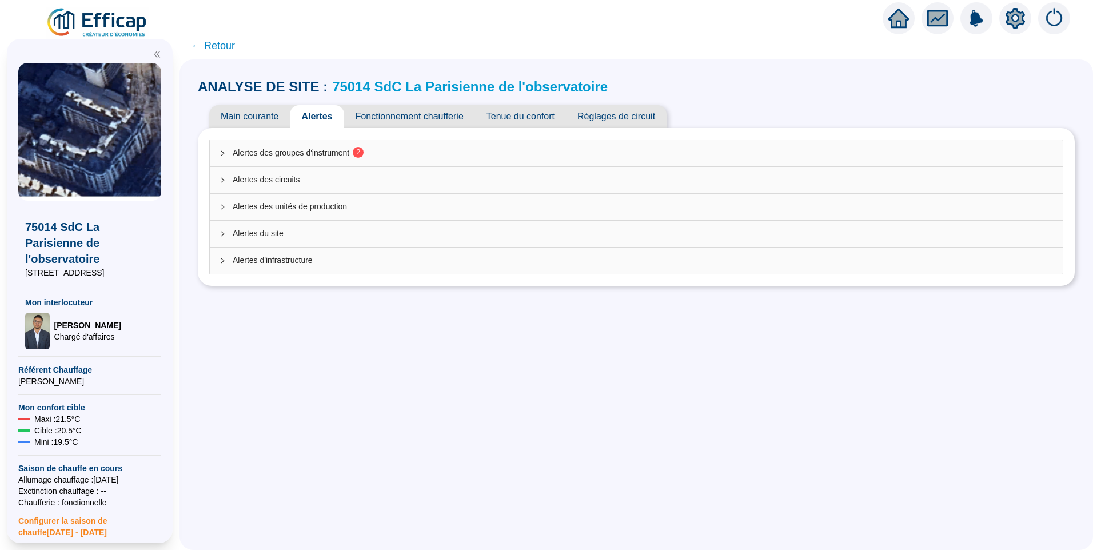
click at [347, 146] on div "Alertes des groupes d'instrument 2" at bounding box center [636, 153] width 853 height 26
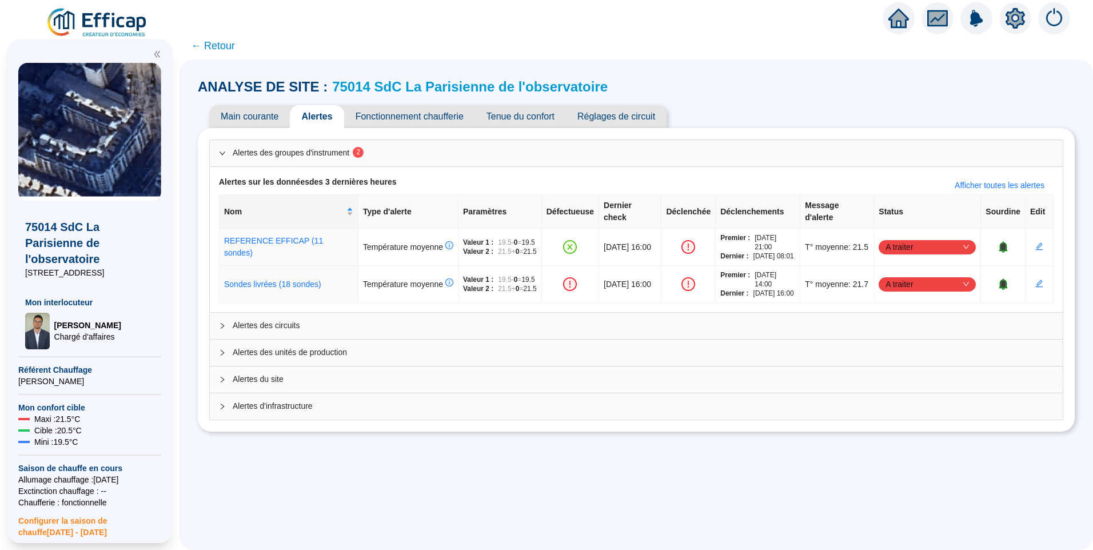
click at [490, 86] on link "75014 SdC La Parisienne de l'observatoire" at bounding box center [469, 86] width 275 height 15
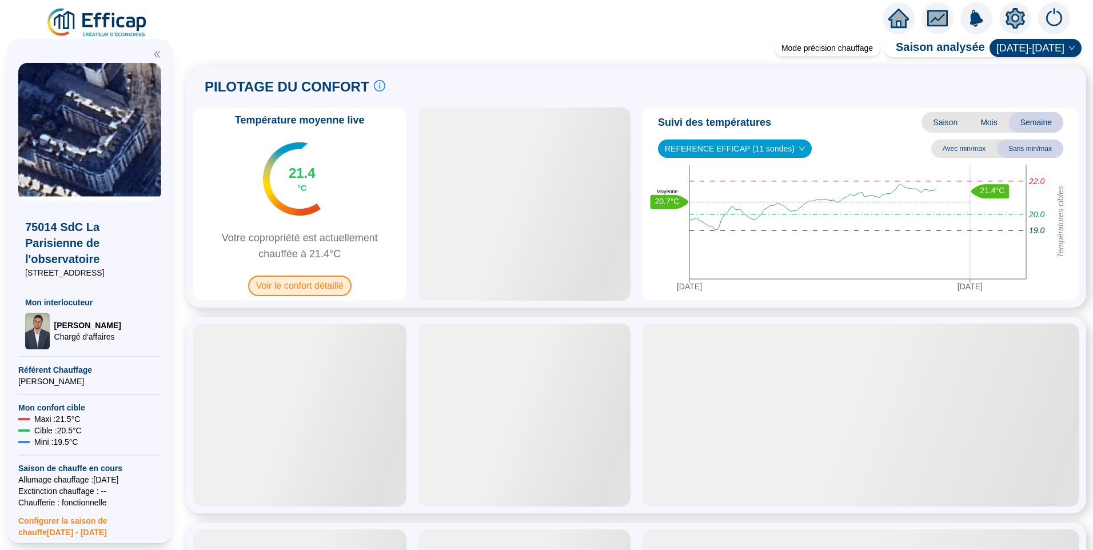
click at [306, 283] on span "Voir le confort détaillé" at bounding box center [299, 285] width 103 height 21
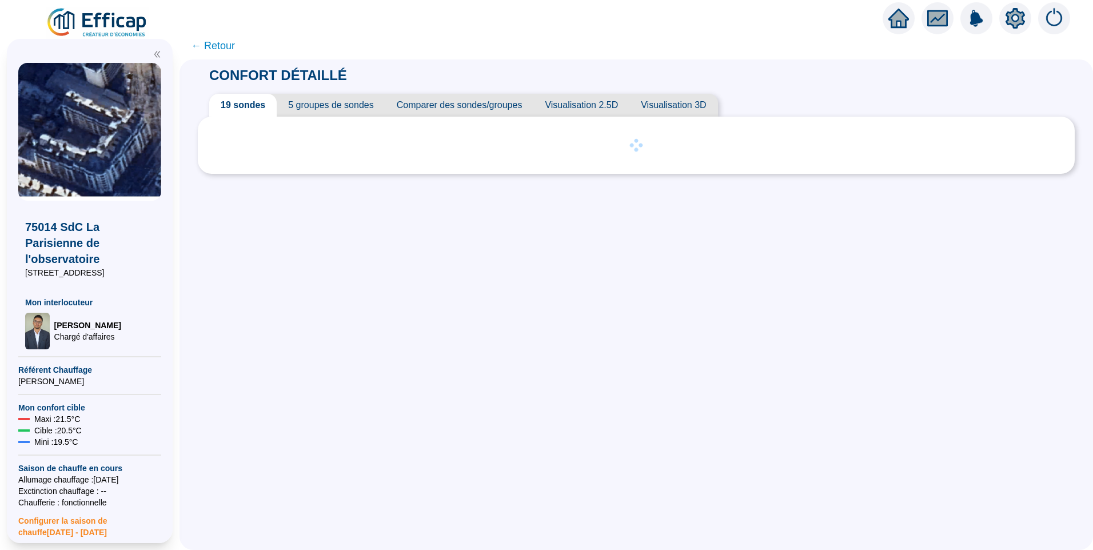
click at [351, 102] on span "5 groupes de sondes" at bounding box center [331, 105] width 108 height 23
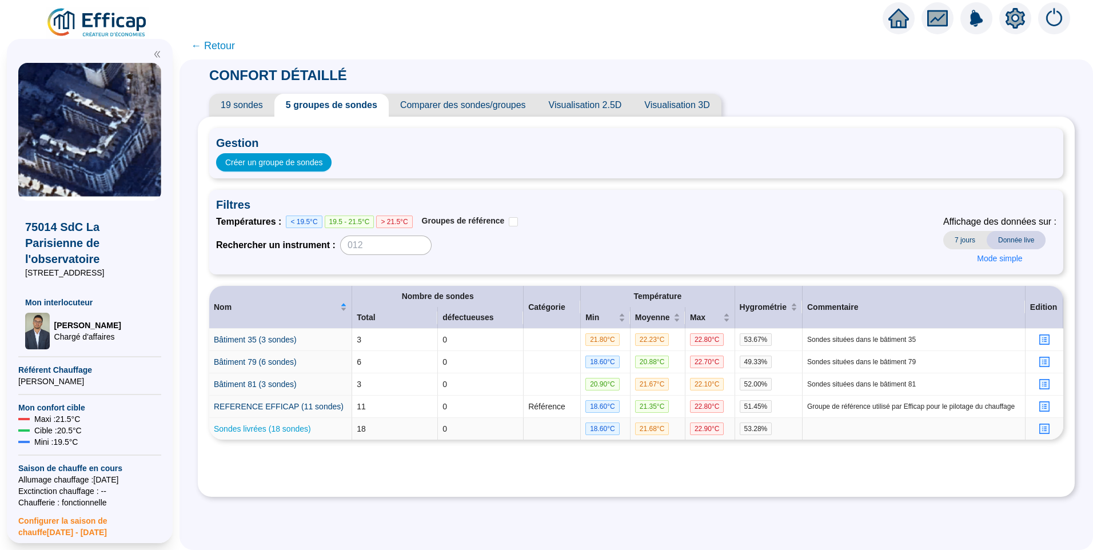
click at [300, 429] on link "Sondes livrées (18 sondes)" at bounding box center [262, 428] width 97 height 9
click at [254, 100] on span "19 sondes" at bounding box center [241, 105] width 65 height 23
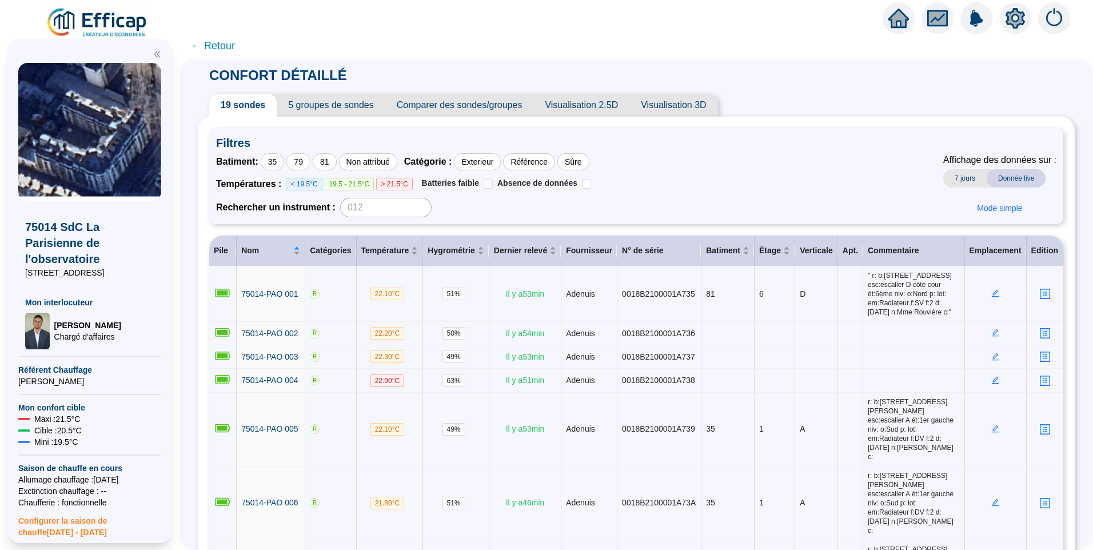
click at [333, 103] on span "5 groupes de sondes" at bounding box center [331, 105] width 108 height 23
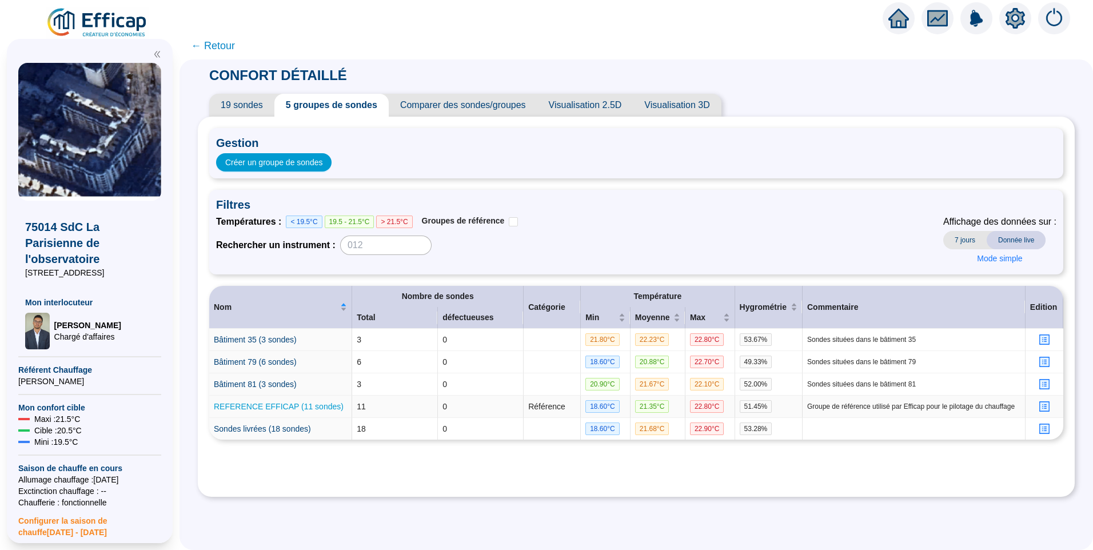
click at [292, 409] on link "REFERENCE EFFICAP (11 sondes)" at bounding box center [279, 406] width 130 height 9
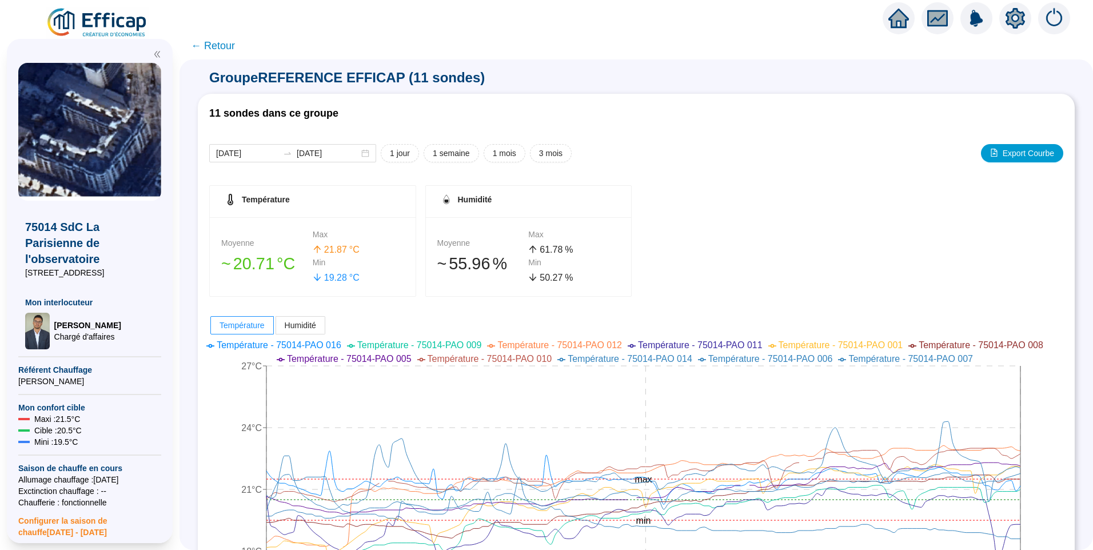
click at [230, 47] on span "← Retour" at bounding box center [213, 46] width 44 height 16
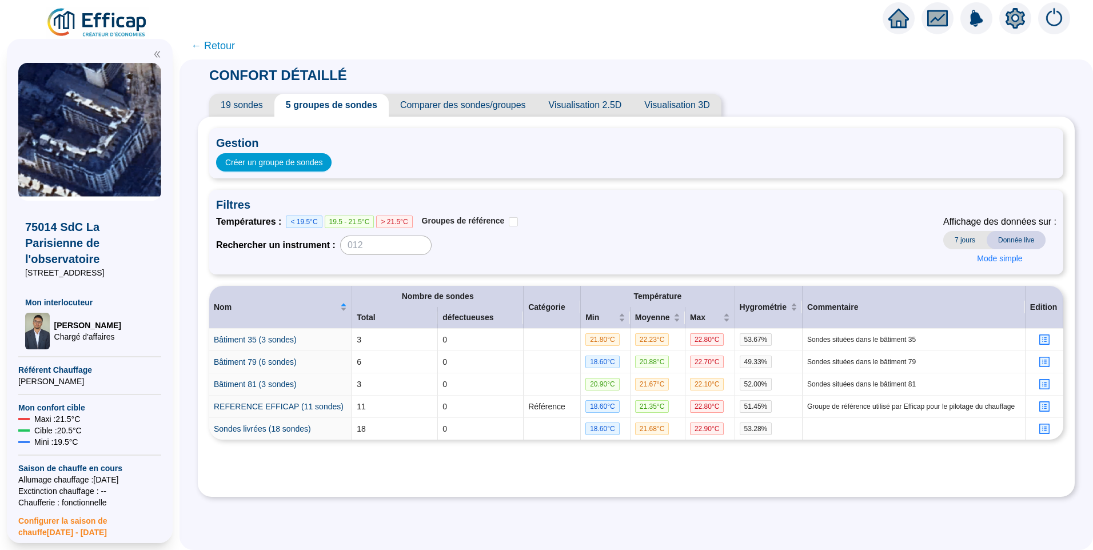
click at [220, 45] on span "← Retour" at bounding box center [213, 46] width 44 height 16
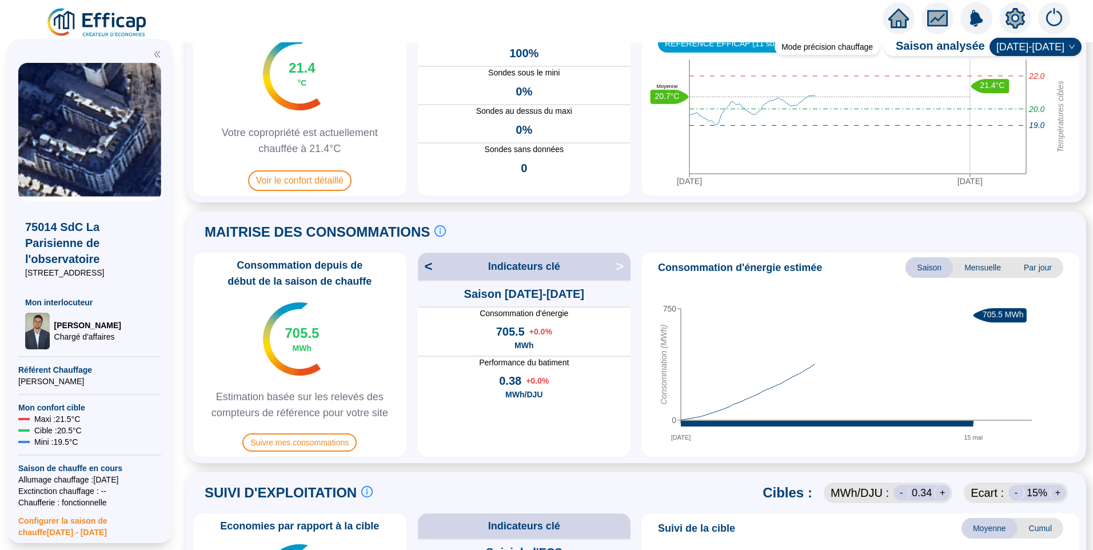
scroll to position [343, 0]
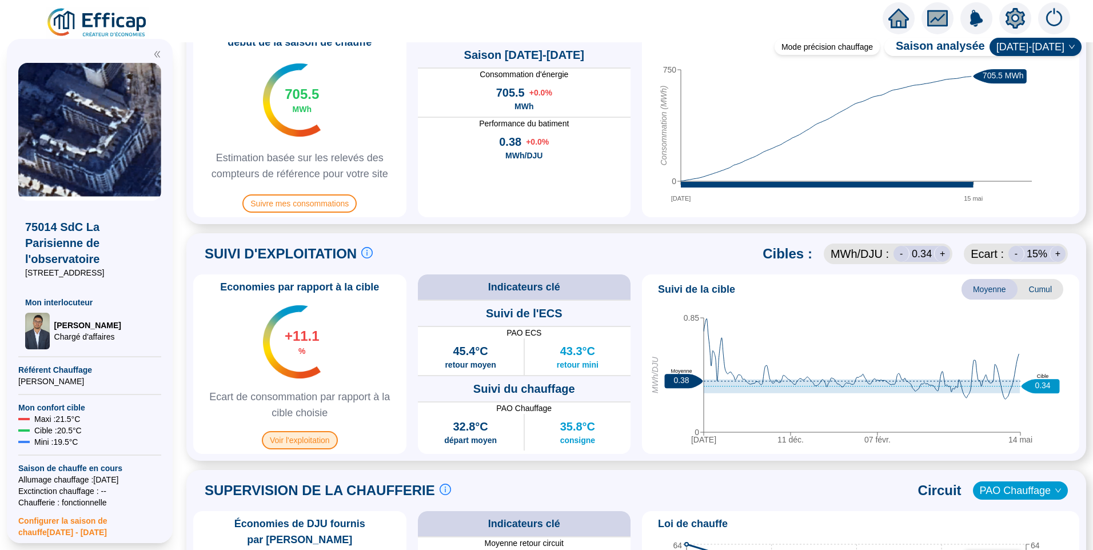
click at [318, 435] on span "Voir l'exploitation" at bounding box center [300, 440] width 76 height 18
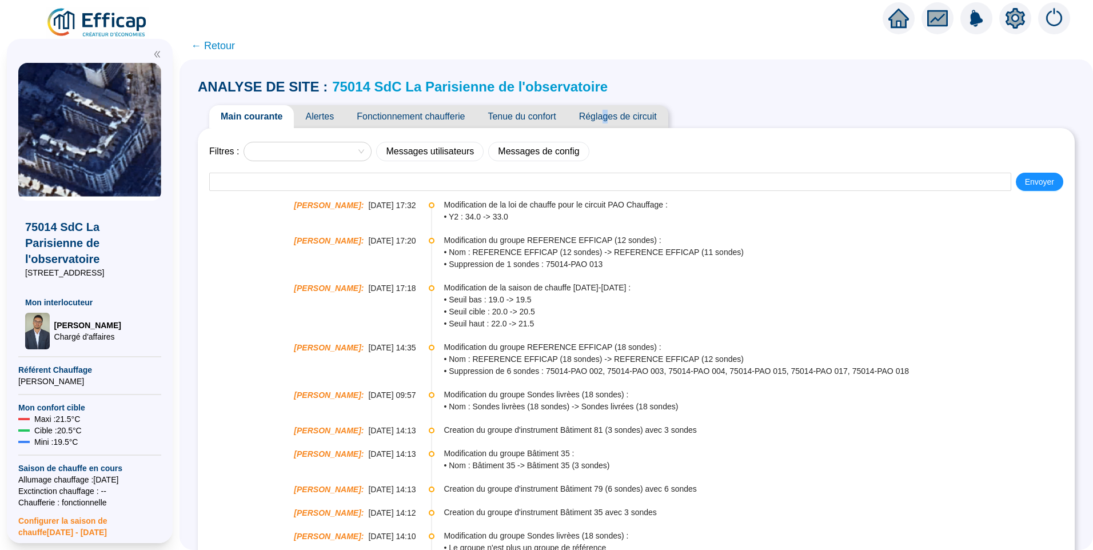
click at [613, 115] on span "Réglages de circuit" at bounding box center [617, 116] width 101 height 23
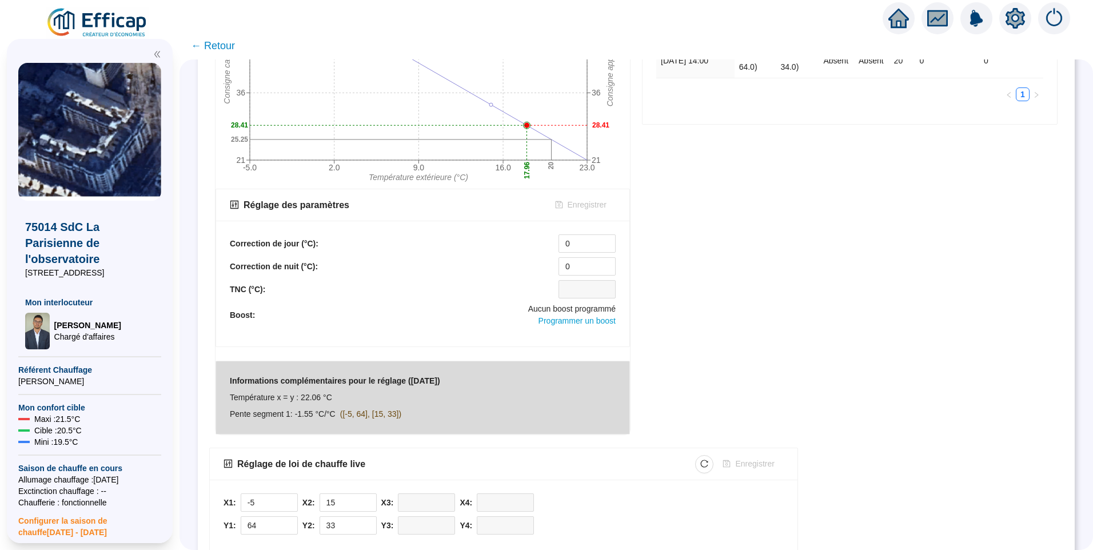
scroll to position [320, 0]
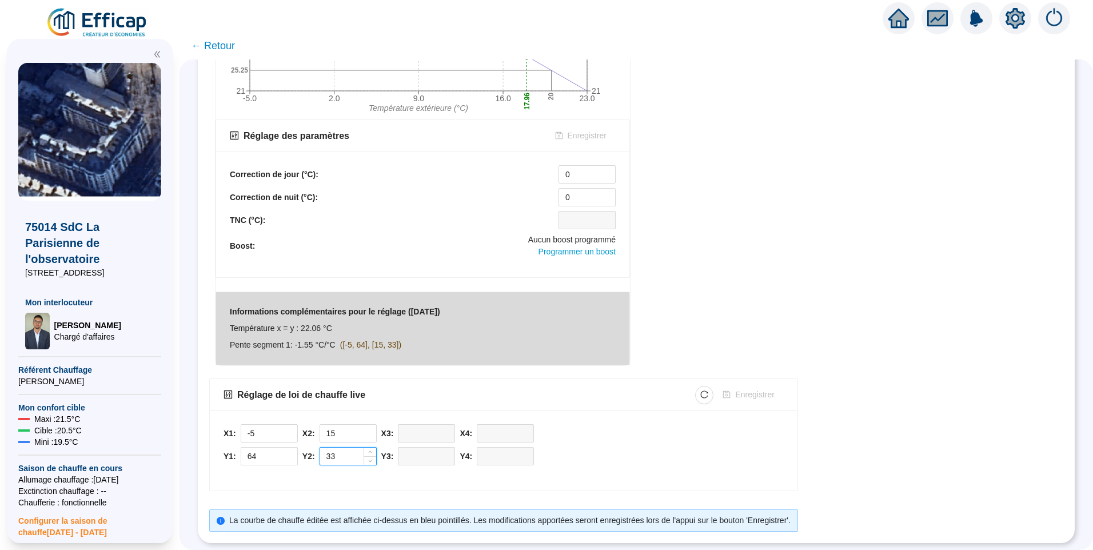
click at [342, 447] on input "33" at bounding box center [348, 455] width 56 height 17
click at [376, 454] on span "Decrease Value" at bounding box center [369, 459] width 13 height 10
type input "32"
click at [376, 447] on span "Increase Value" at bounding box center [369, 452] width 13 height 10
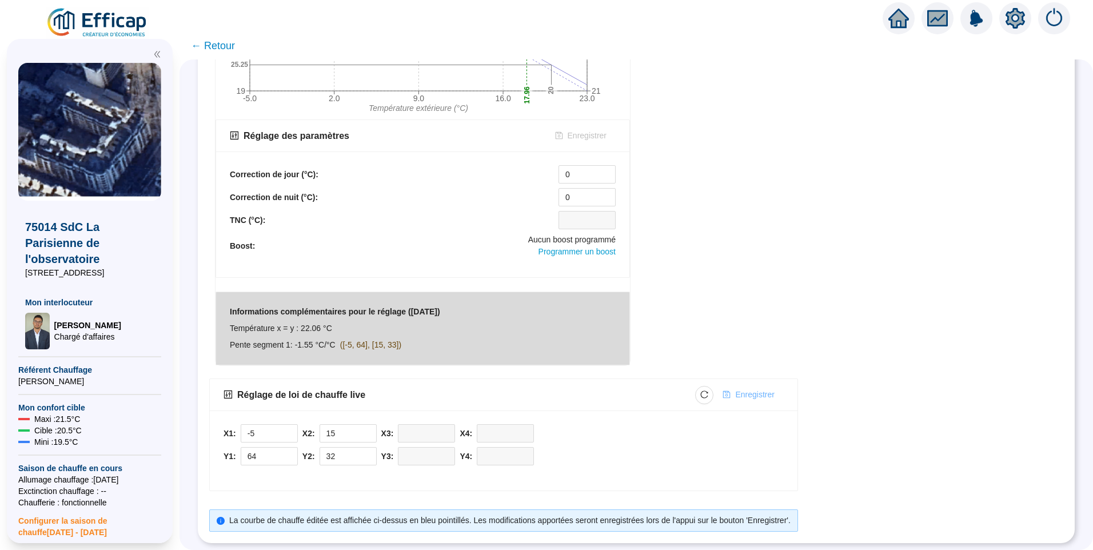
click at [752, 389] on span "Enregistrer" at bounding box center [754, 395] width 39 height 12
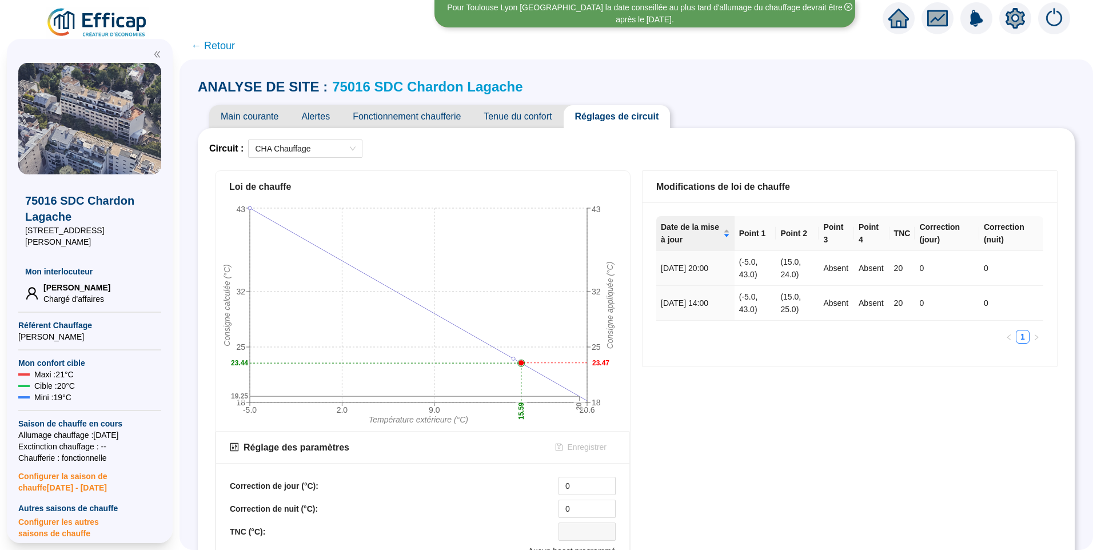
click at [268, 111] on span "Main courante" at bounding box center [249, 116] width 81 height 23
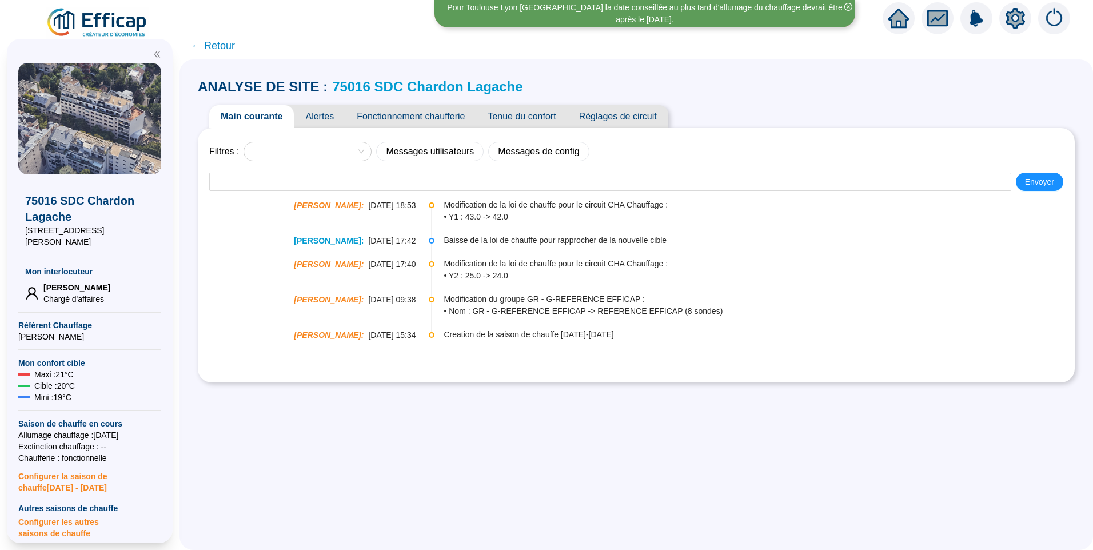
click at [610, 121] on span "Réglages de circuit" at bounding box center [617, 116] width 101 height 23
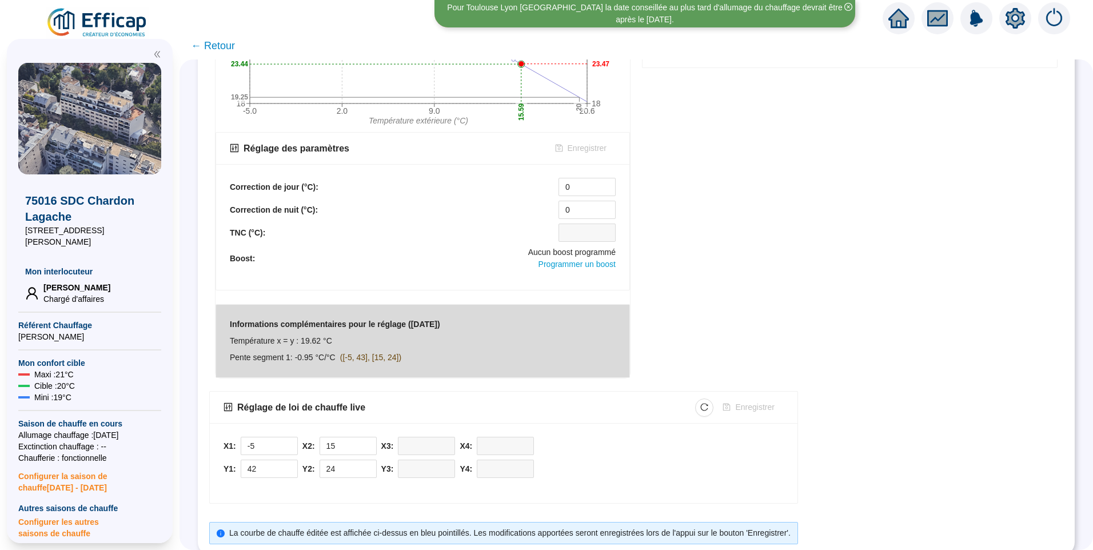
scroll to position [263, 0]
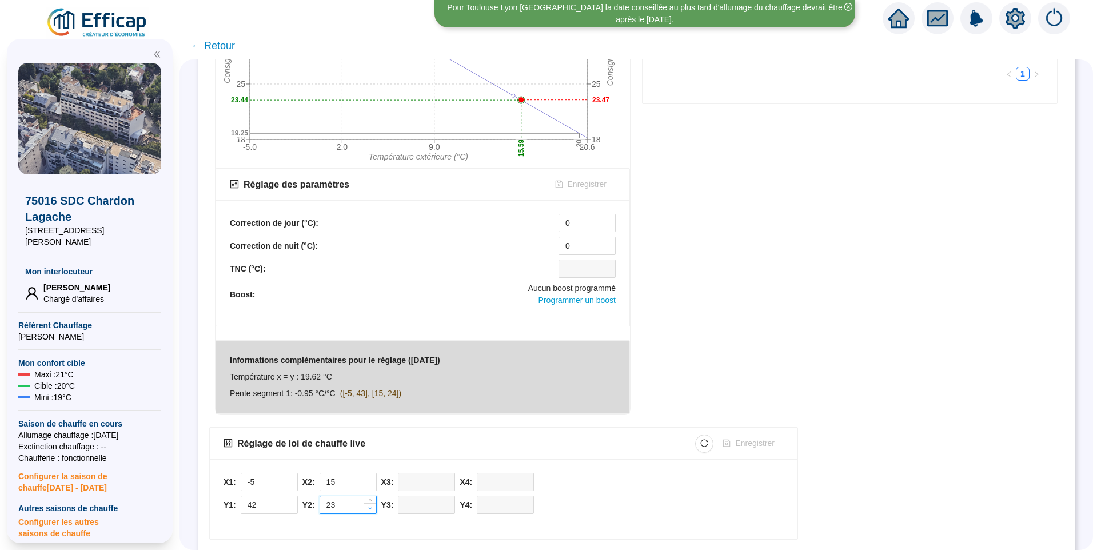
click at [376, 511] on span "Decrease Value" at bounding box center [369, 508] width 13 height 10
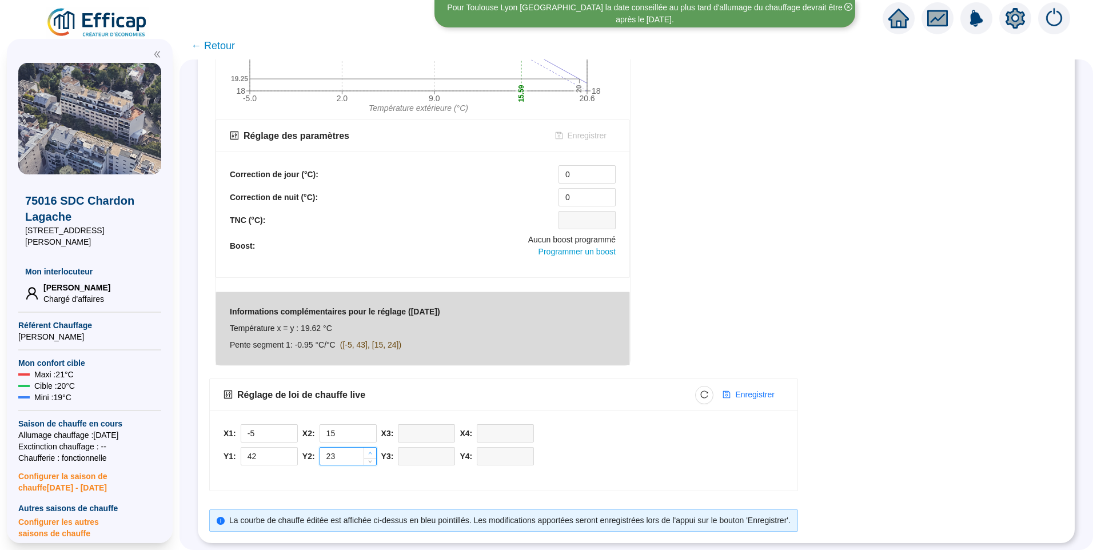
type input "24"
click at [375, 447] on span "Increase Value" at bounding box center [369, 452] width 13 height 10
click at [765, 259] on div "Modifications de loi de chauffe Date de la mise à jour Point 1 Point 2 Point 3 …" at bounding box center [849, 112] width 427 height 518
click at [708, 390] on icon "reload" at bounding box center [704, 394] width 8 height 8
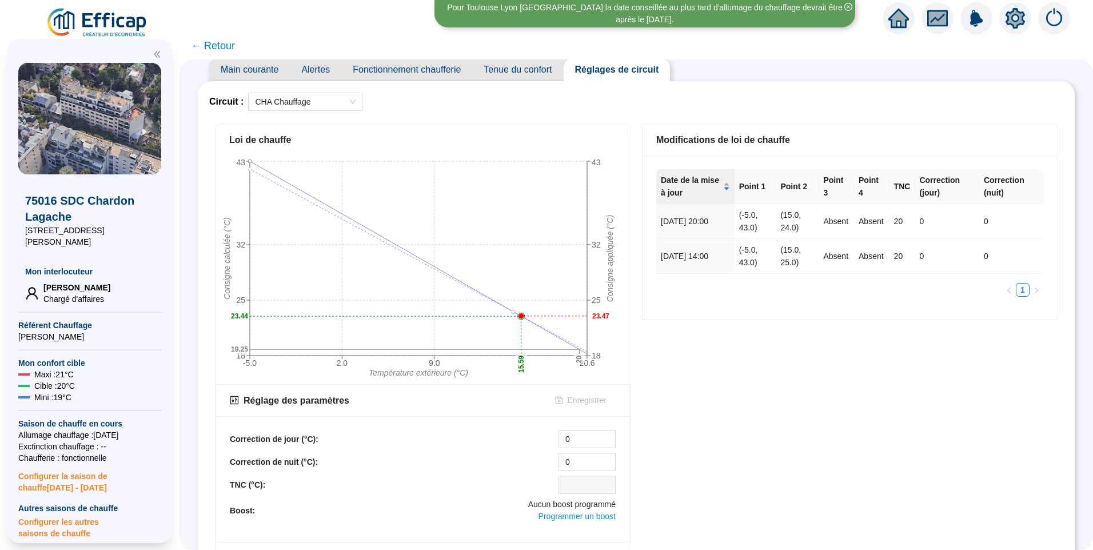
scroll to position [0, 0]
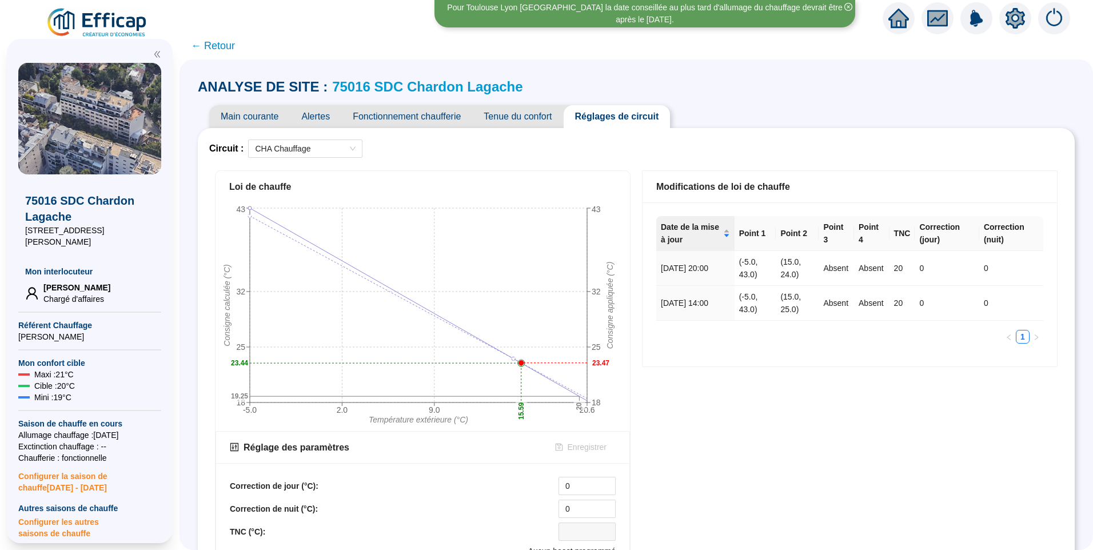
click at [553, 118] on span "Tenue du confort" at bounding box center [517, 116] width 91 height 23
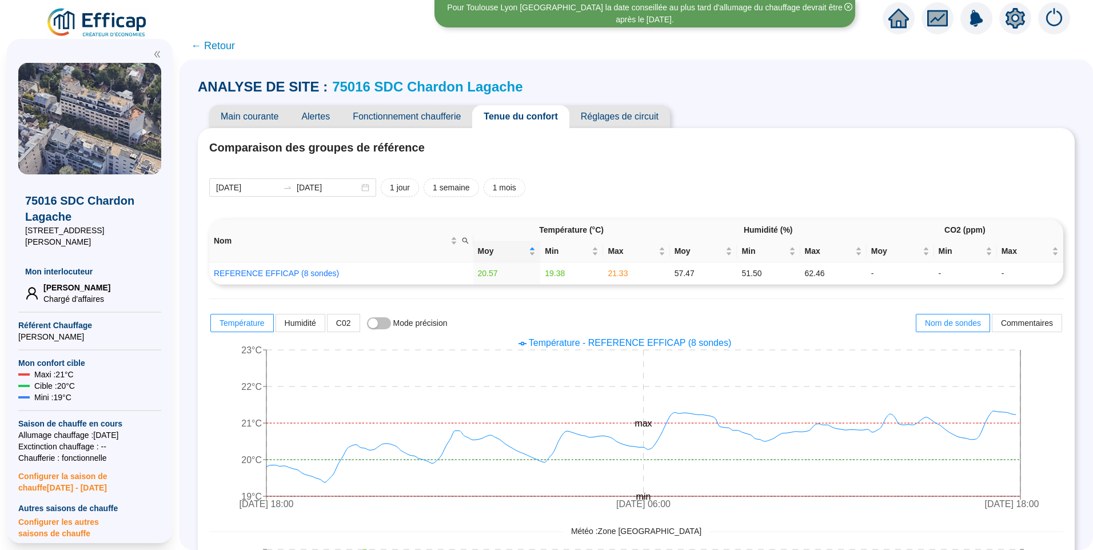
click at [605, 112] on span "Réglages de circuit" at bounding box center [619, 116] width 101 height 23
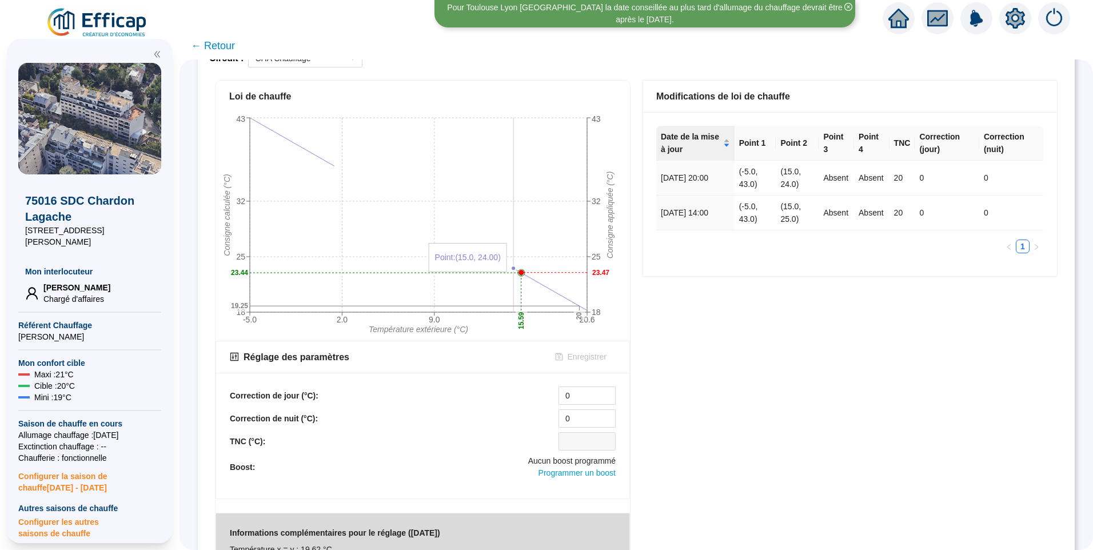
scroll to position [320, 0]
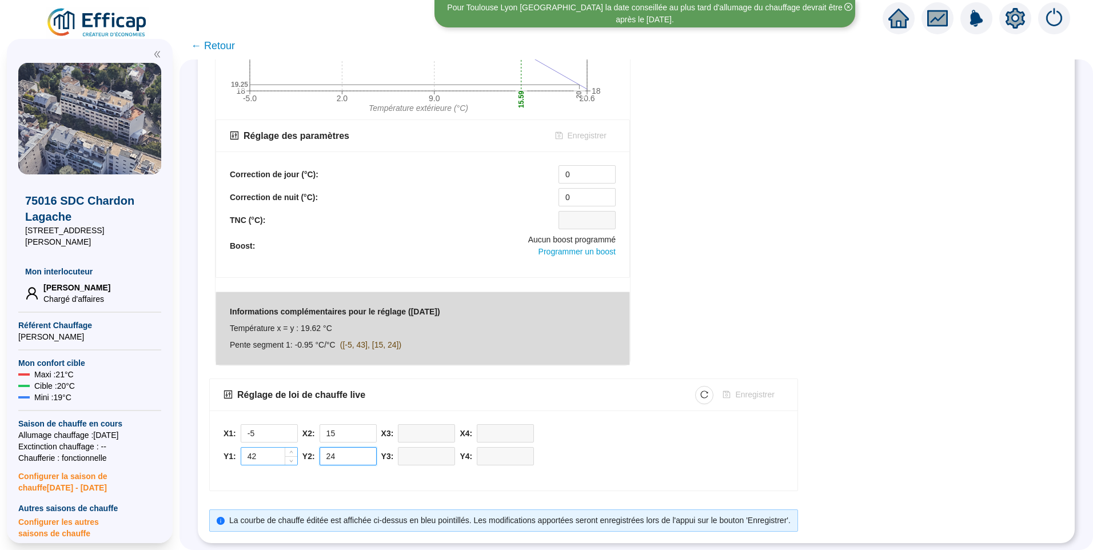
drag, startPoint x: 349, startPoint y: 450, endPoint x: 273, endPoint y: 451, distance: 75.4
click at [273, 451] on div "X1: -5 Y1: 42 X2: 15 Y2: 24 X3: Y3: X4: Y4:" at bounding box center [503, 447] width 560 height 47
type input "23.5"
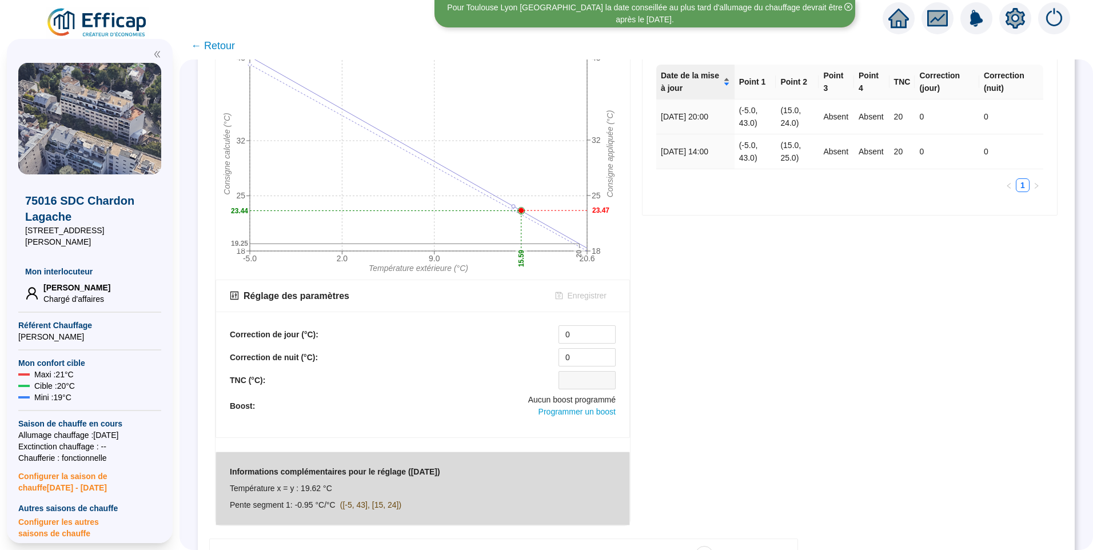
scroll to position [0, 0]
